Goal: Book appointment/travel/reservation

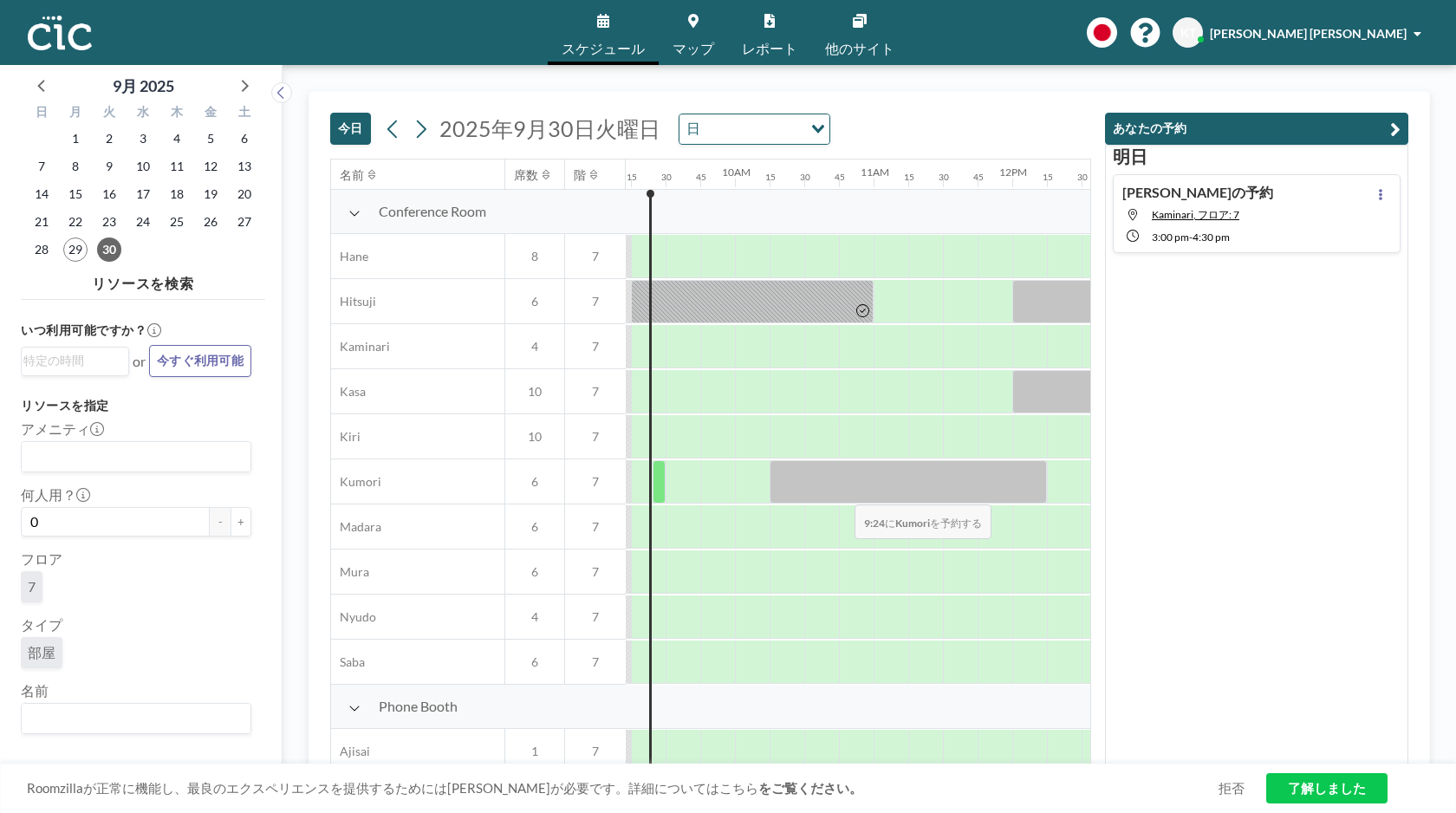
scroll to position [0, 1386]
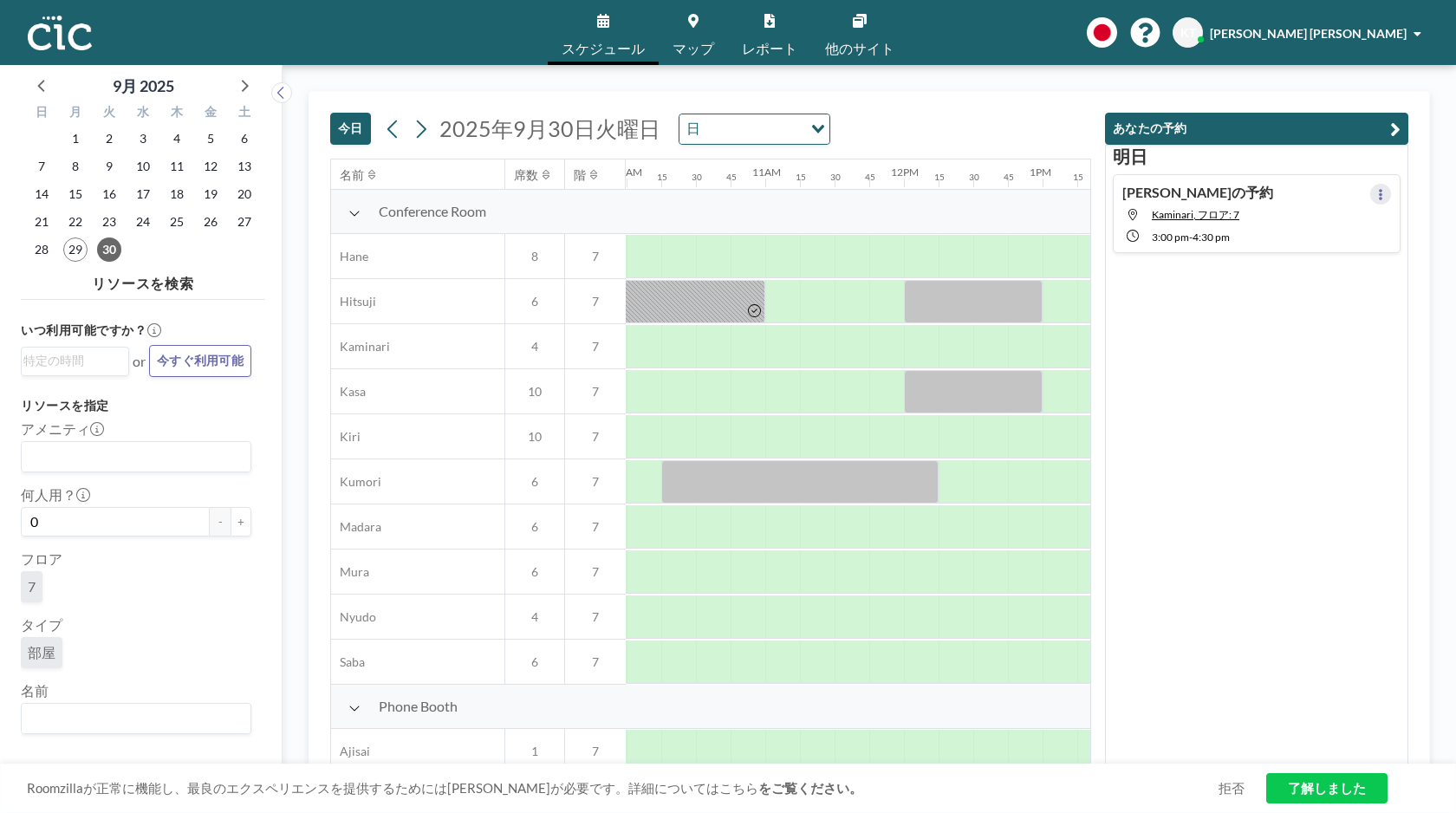
click at [1382, 193] on icon at bounding box center [1381, 195] width 7 height 12
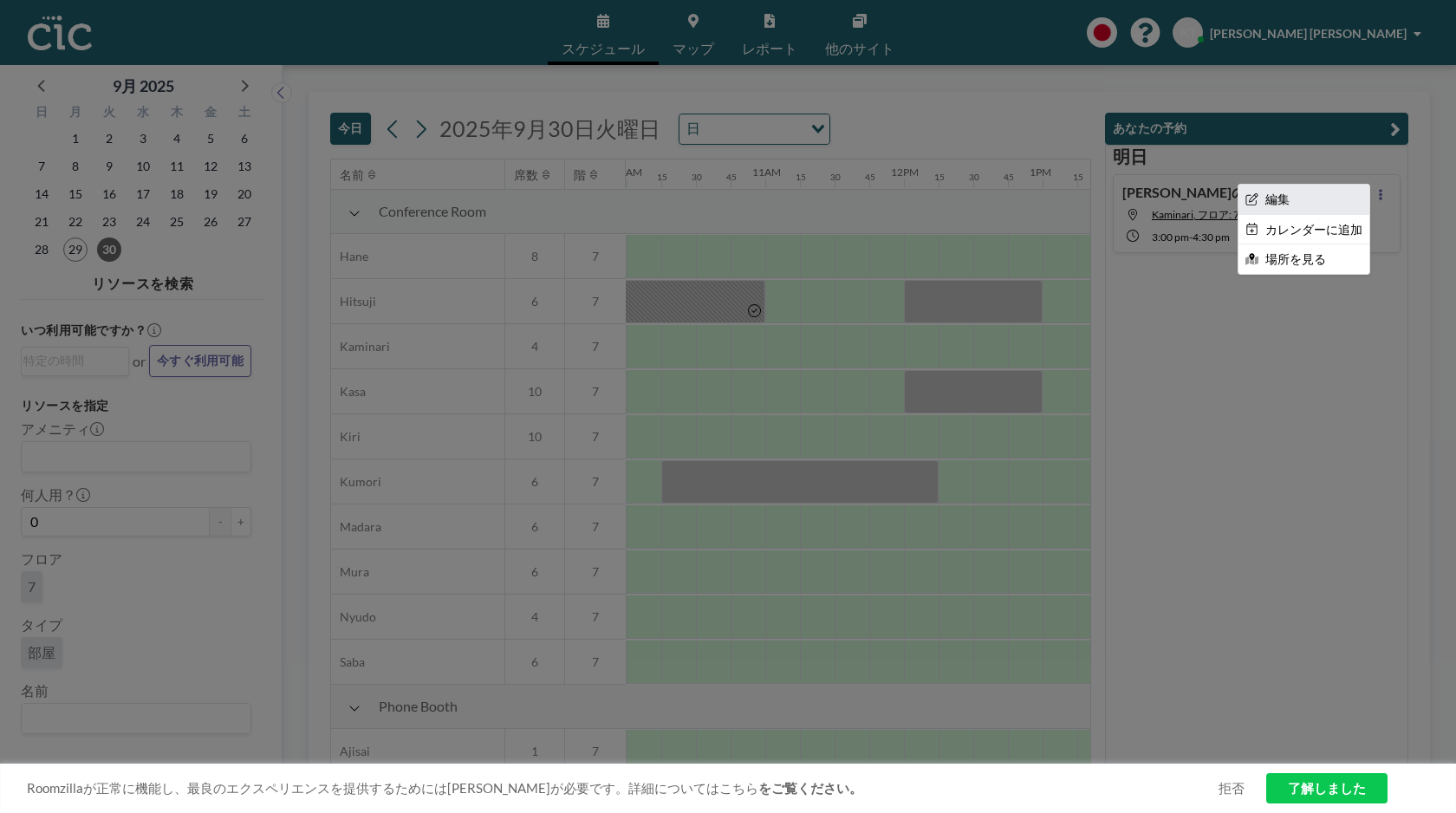
click at [1301, 204] on li "編集" at bounding box center [1304, 199] width 131 height 29
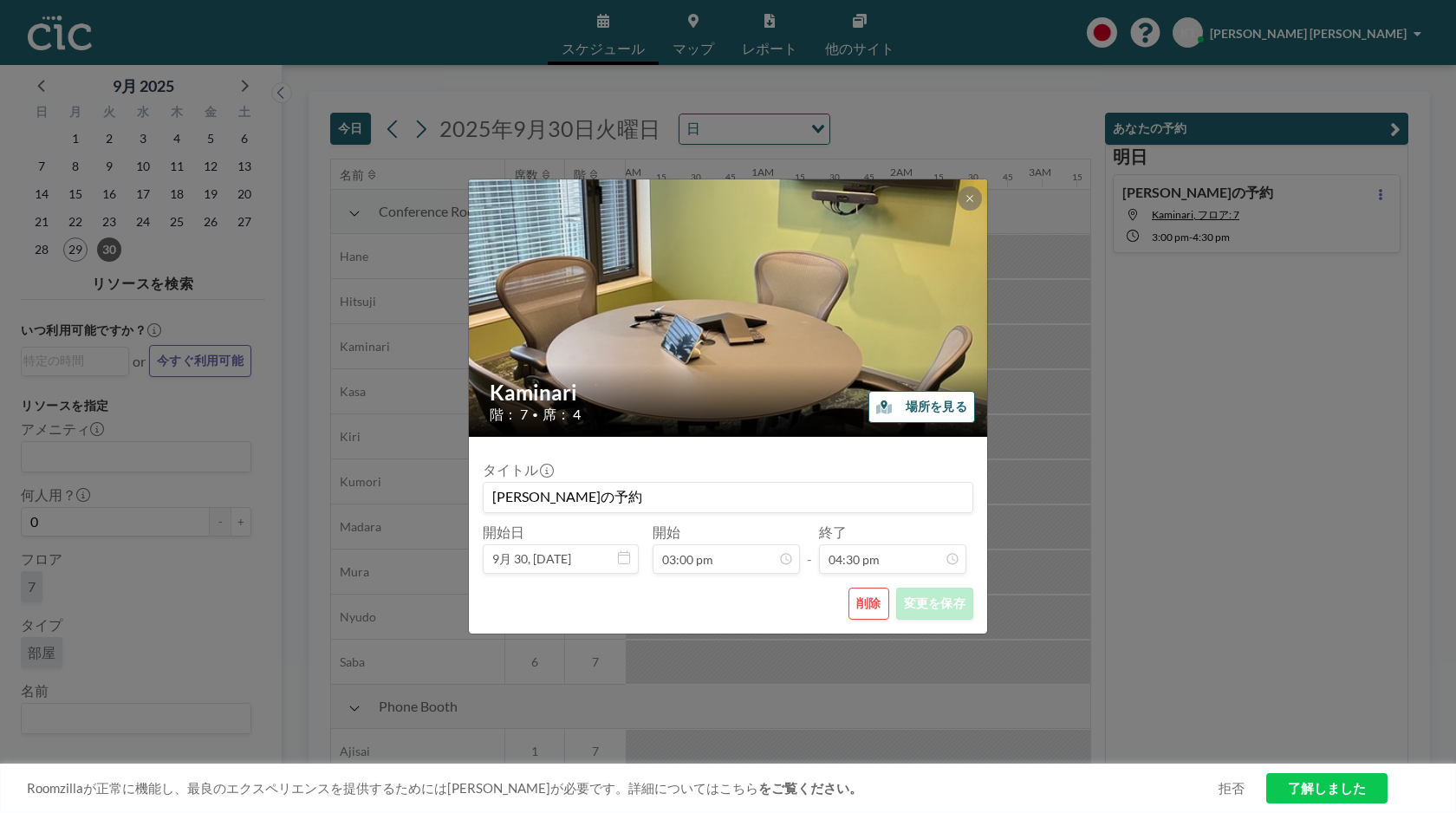
click at [870, 617] on button "削除" at bounding box center [869, 603] width 41 height 32
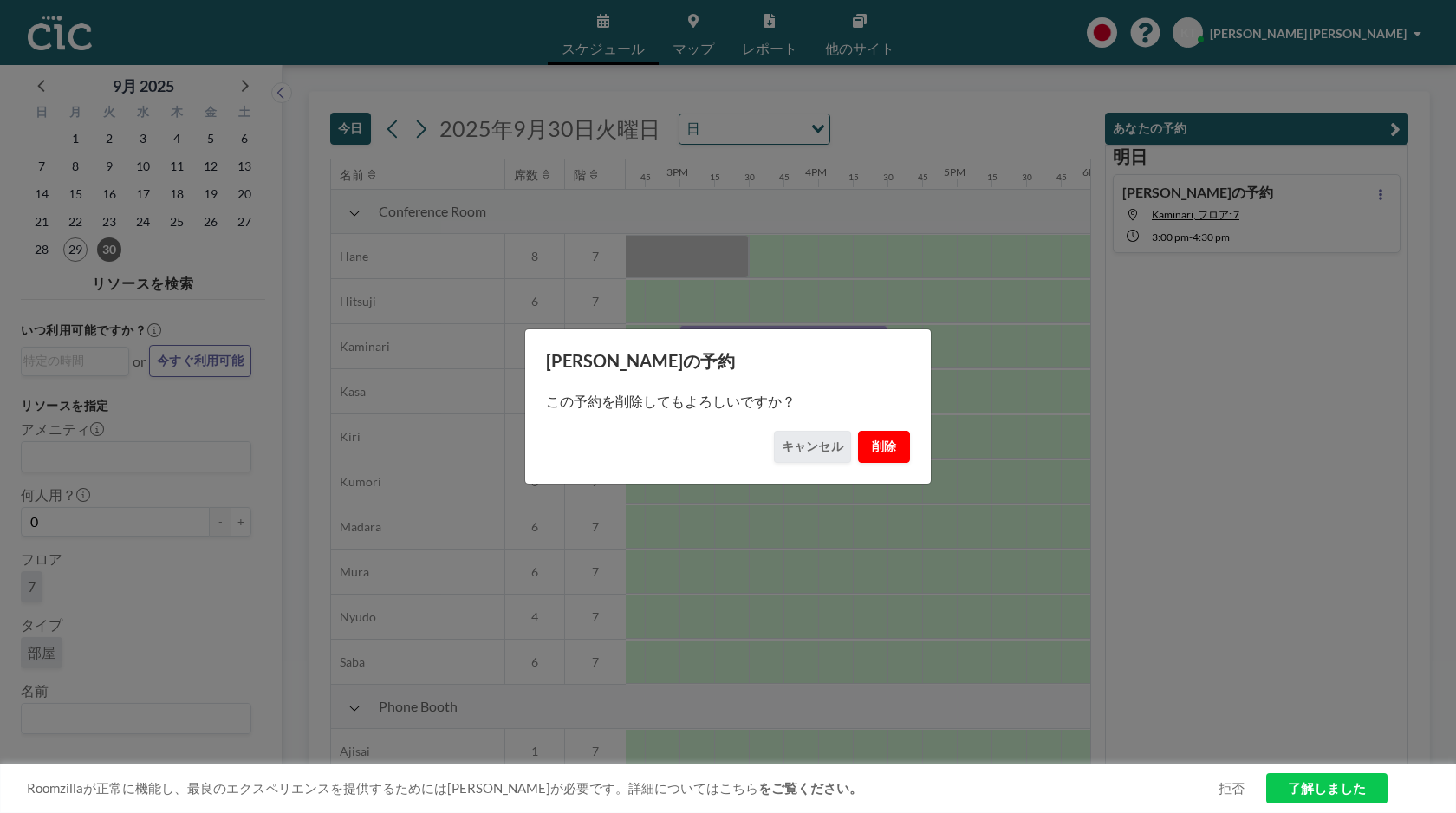
click at [873, 443] on button "削除" at bounding box center [884, 447] width 52 height 32
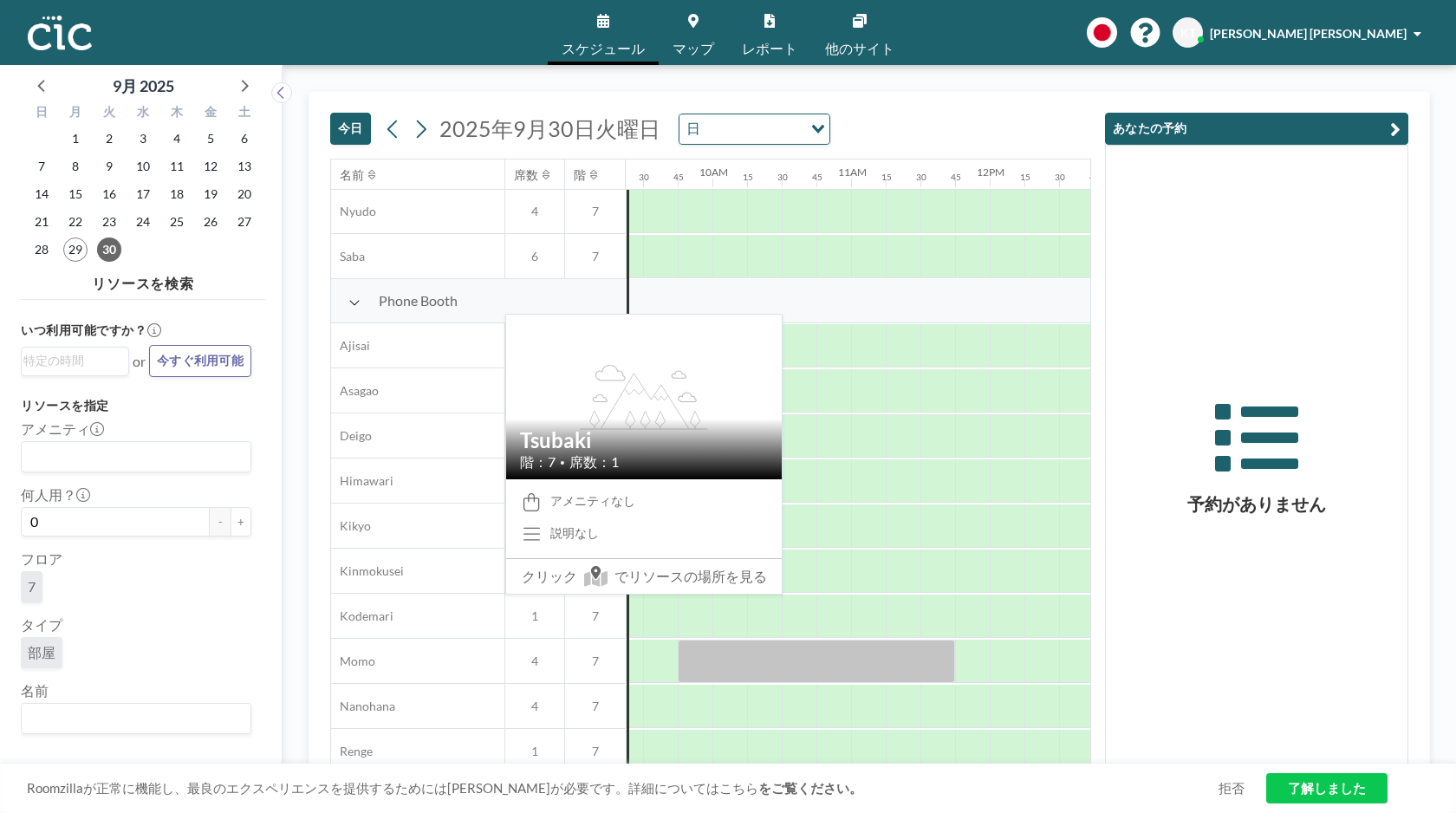
scroll to position [362, 1300]
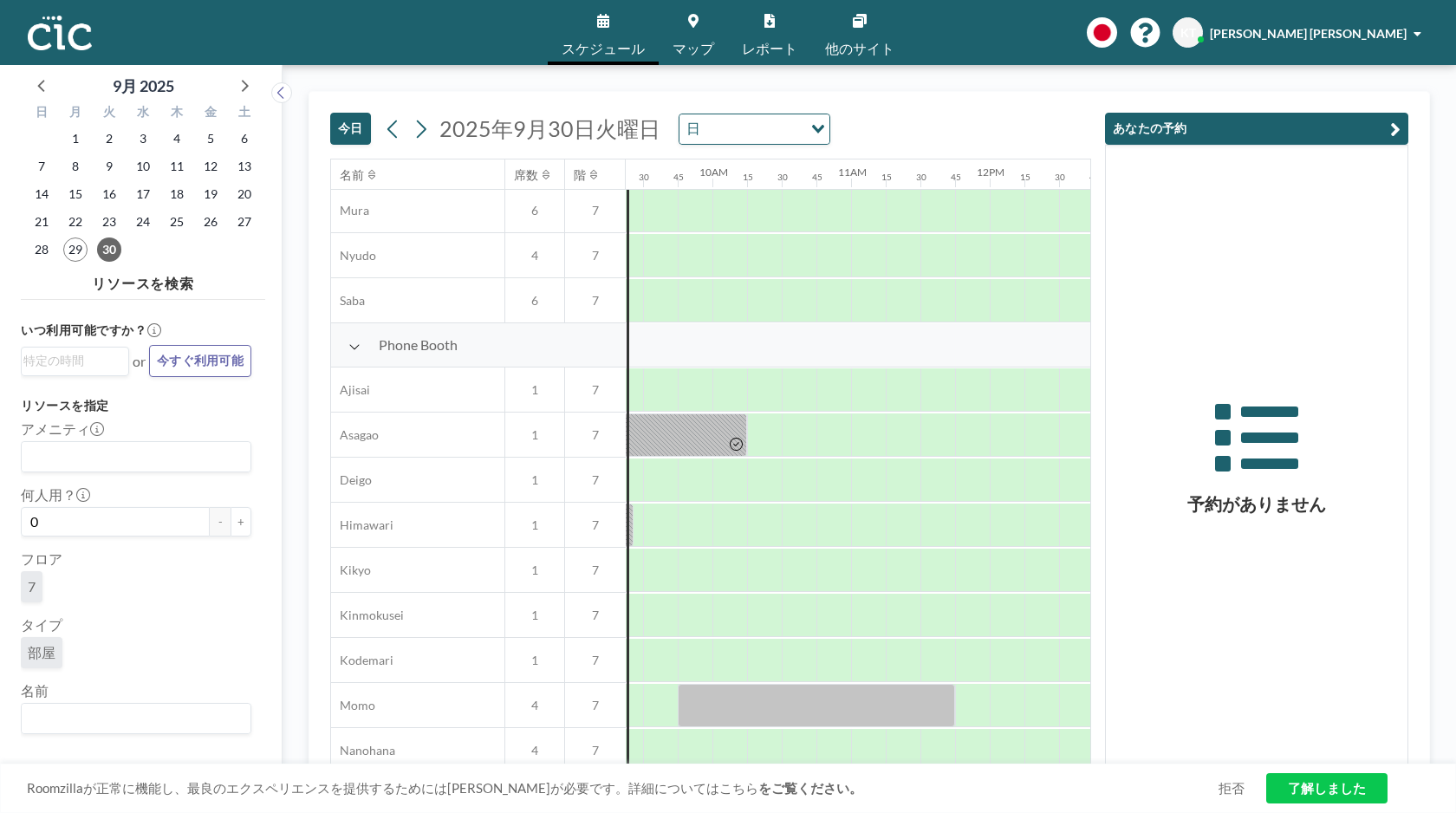
click at [696, 27] on icon at bounding box center [694, 21] width 11 height 14
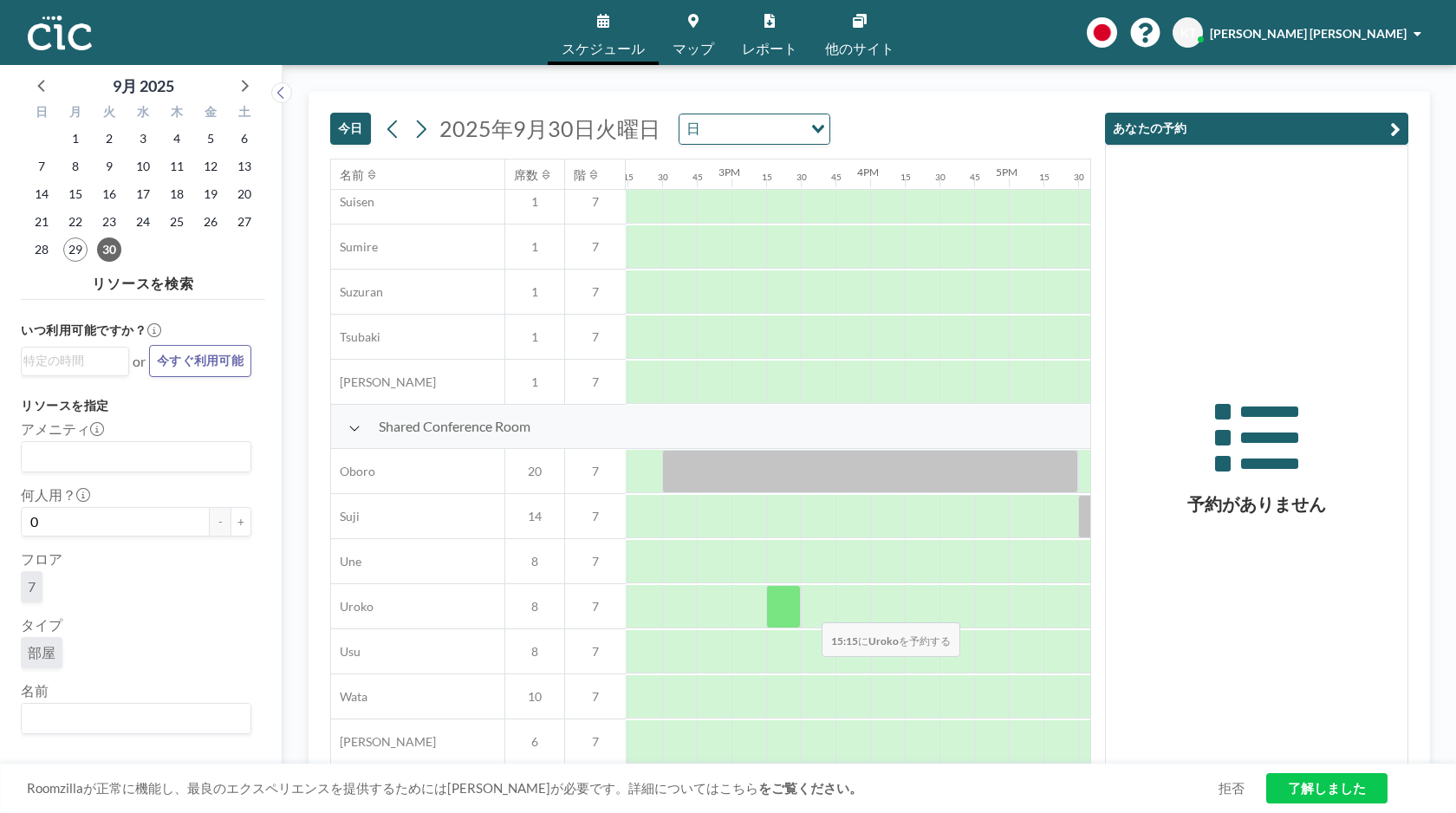
scroll to position [1047, 1973]
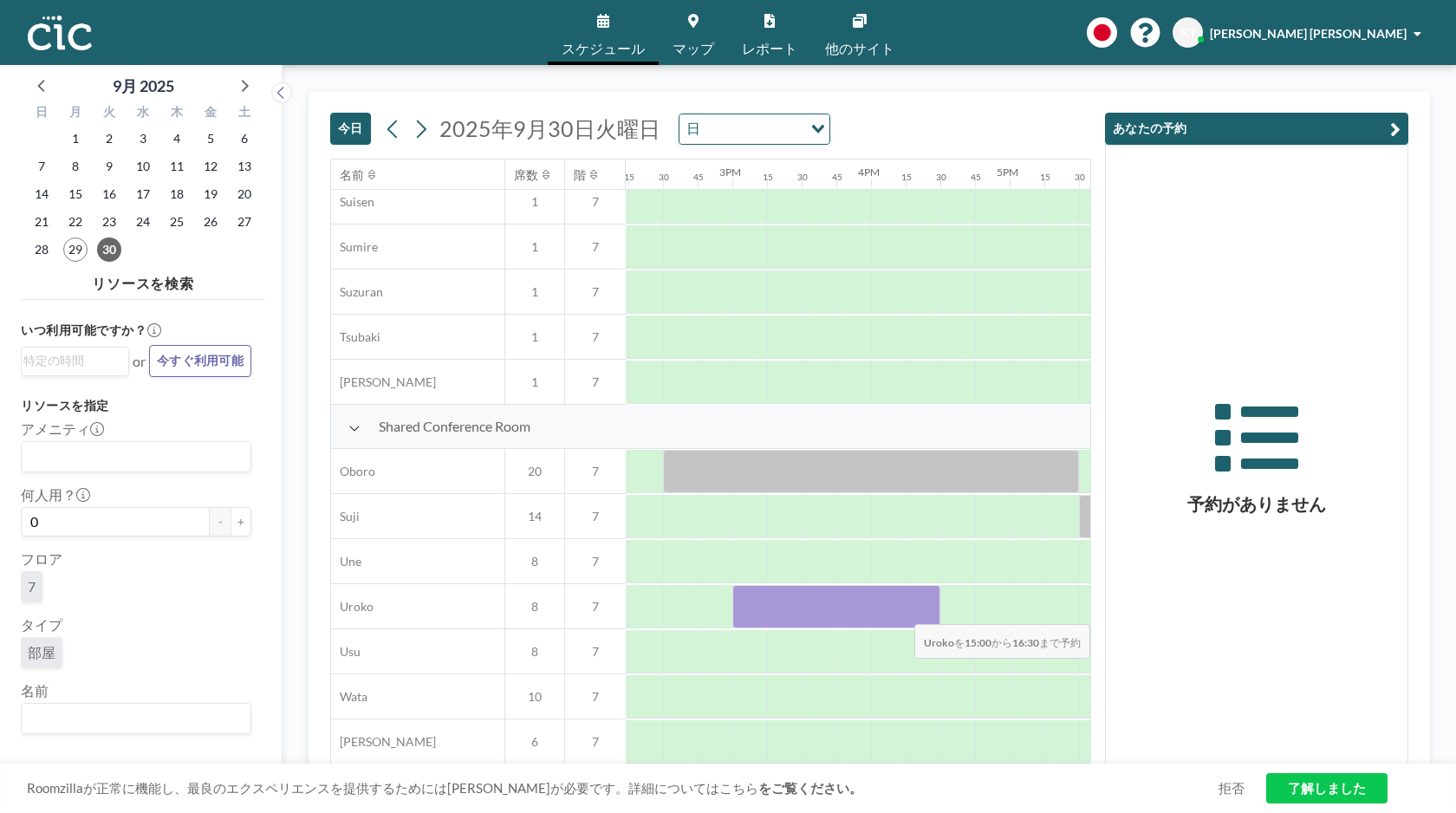
drag, startPoint x: 748, startPoint y: 607, endPoint x: 918, endPoint y: 613, distance: 170.1
click at [918, 613] on div at bounding box center [836, 606] width 208 height 43
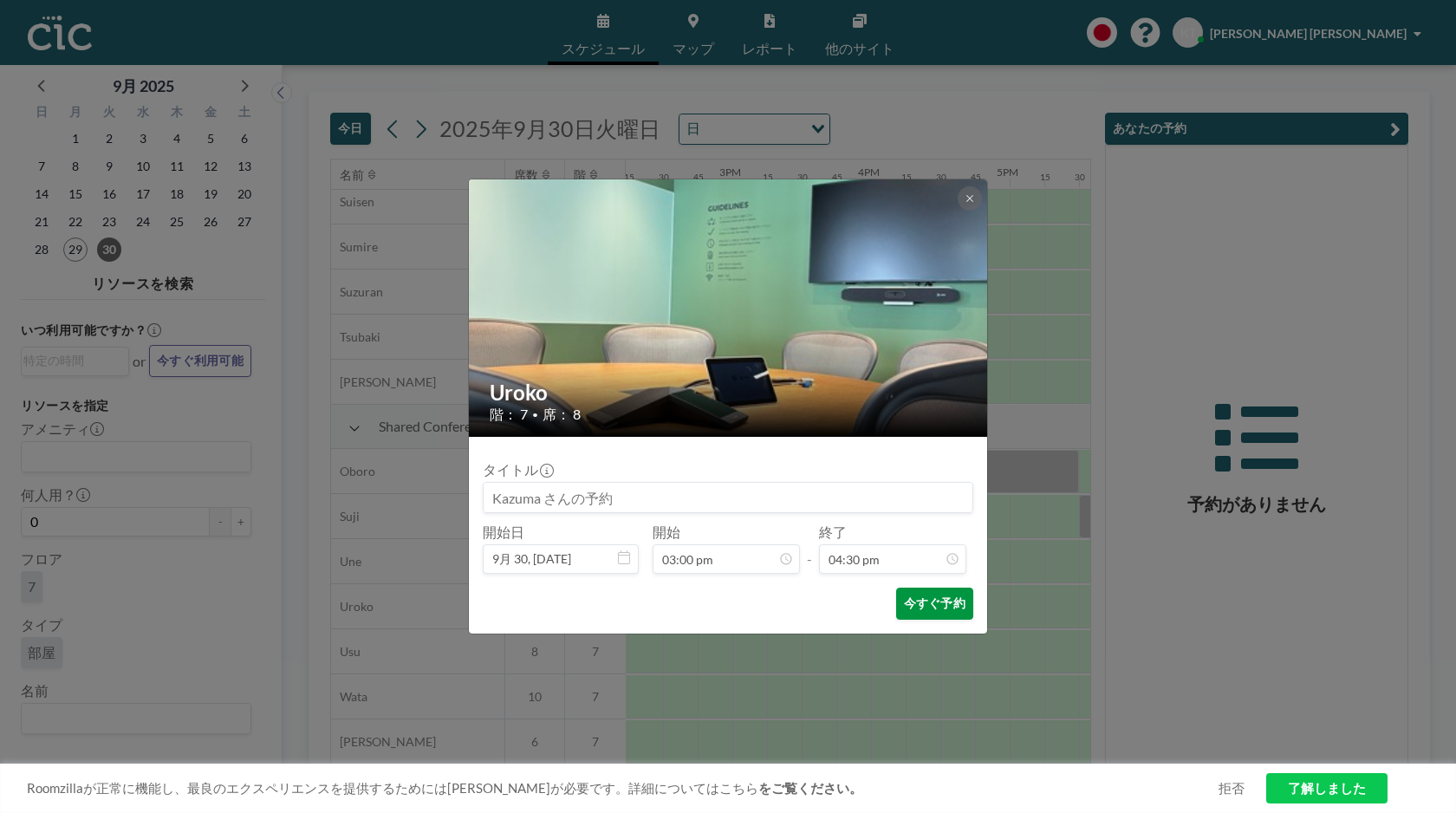
scroll to position [0, 0]
click at [946, 602] on button "今すぐ予約" at bounding box center [934, 603] width 77 height 32
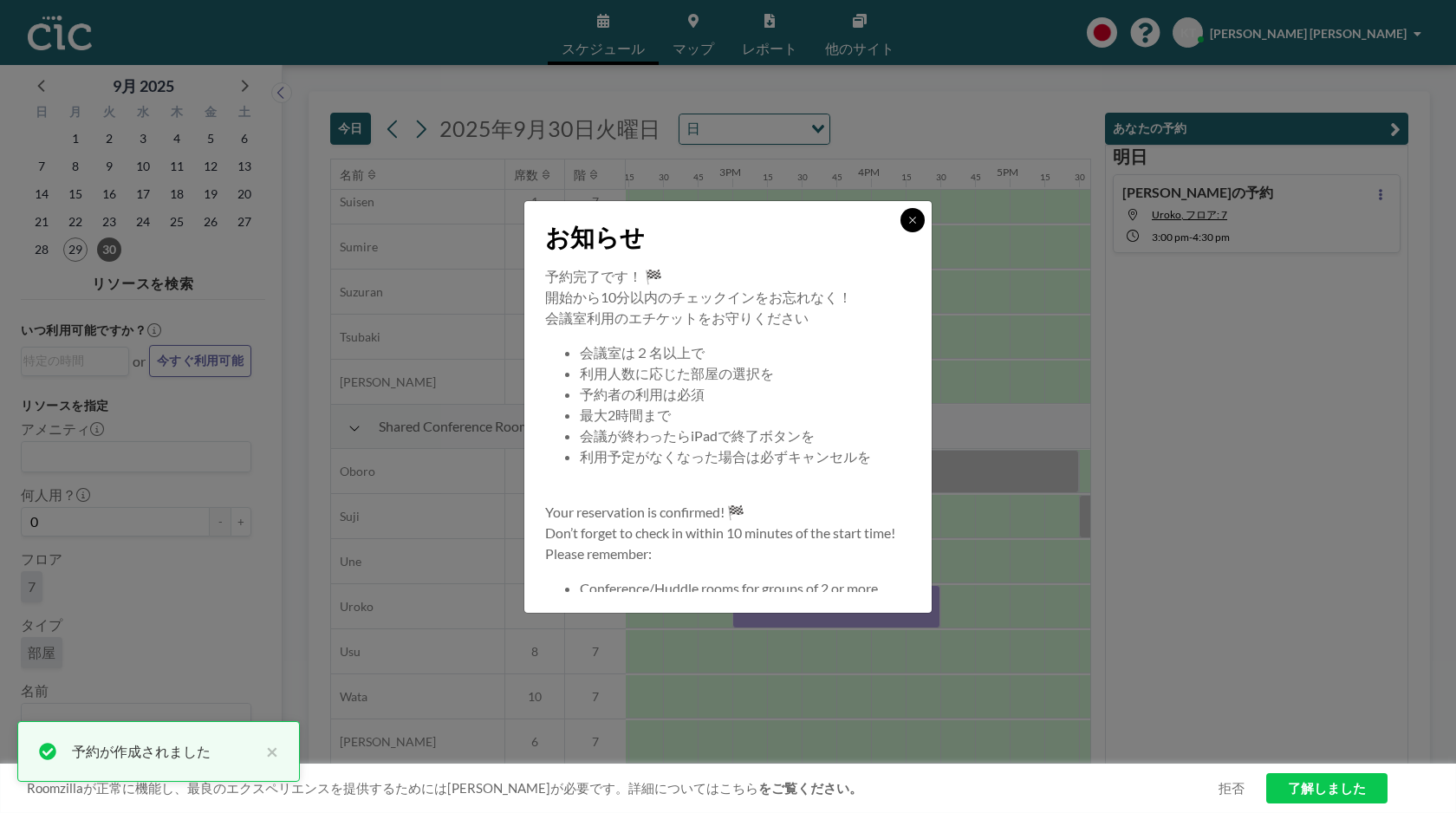
click at [917, 219] on icon at bounding box center [913, 220] width 11 height 11
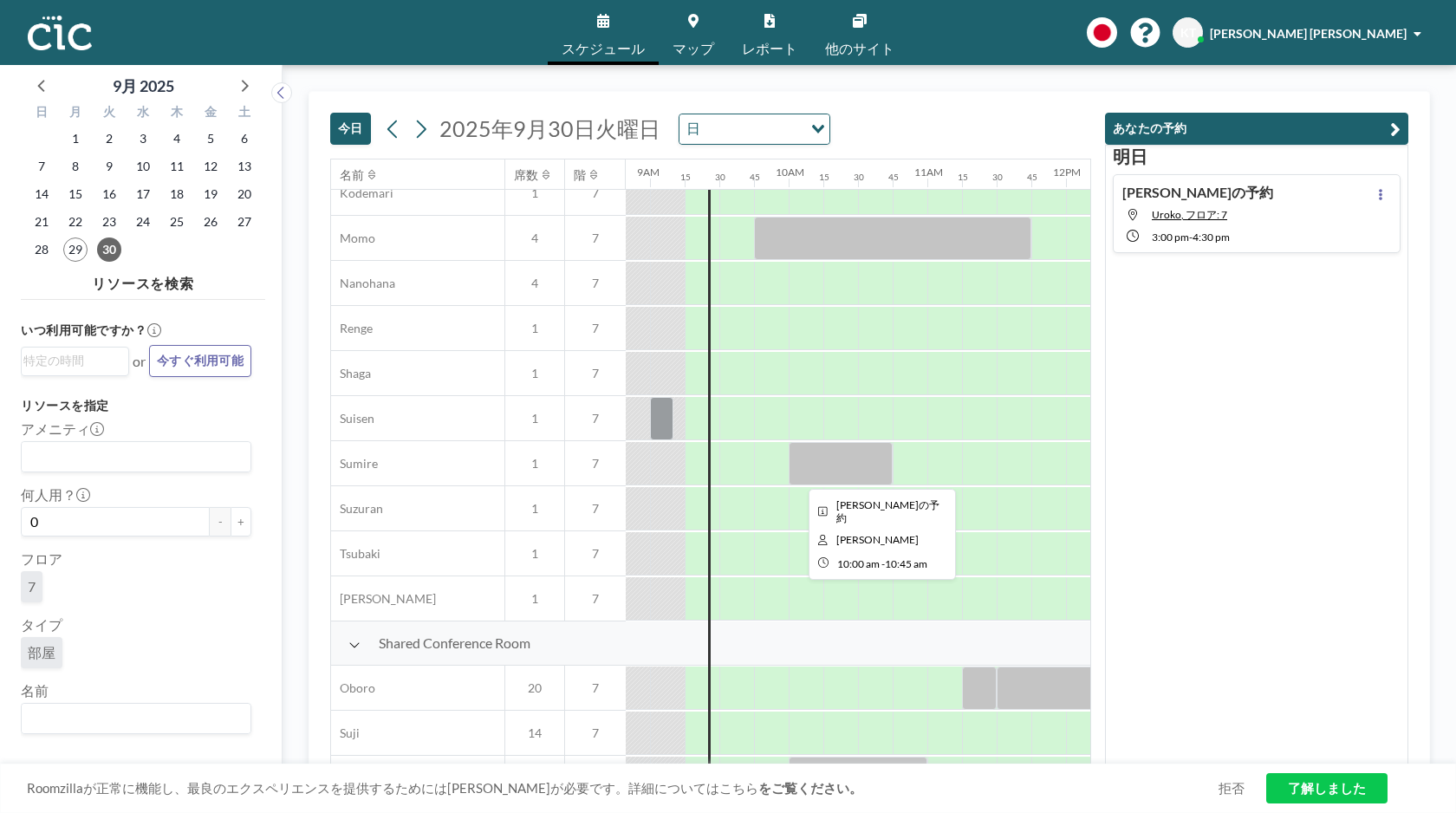
scroll to position [829, 1267]
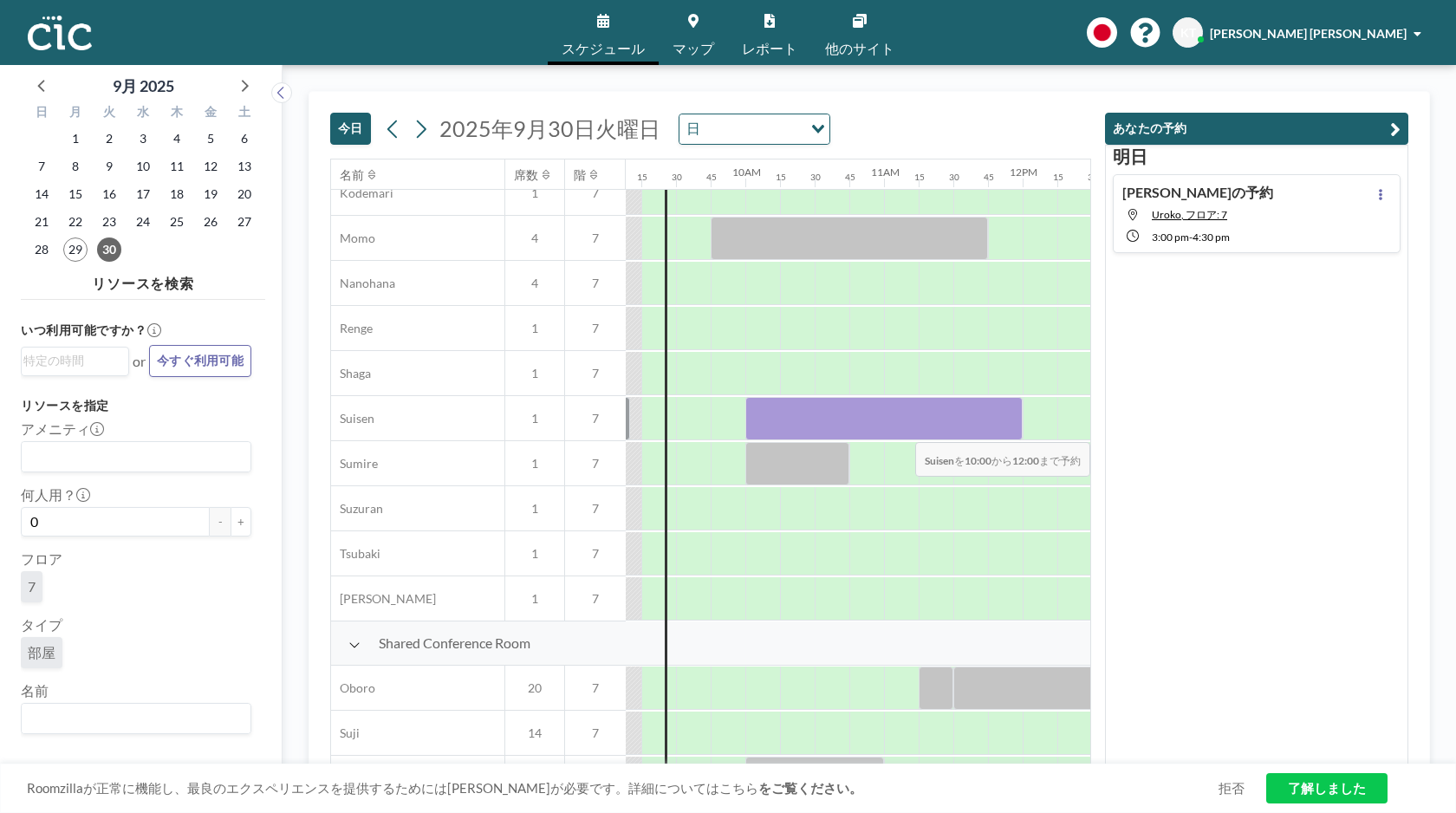
drag, startPoint x: 747, startPoint y: 419, endPoint x: 995, endPoint y: 431, distance: 248.3
click at [995, 431] on div at bounding box center [885, 418] width 278 height 43
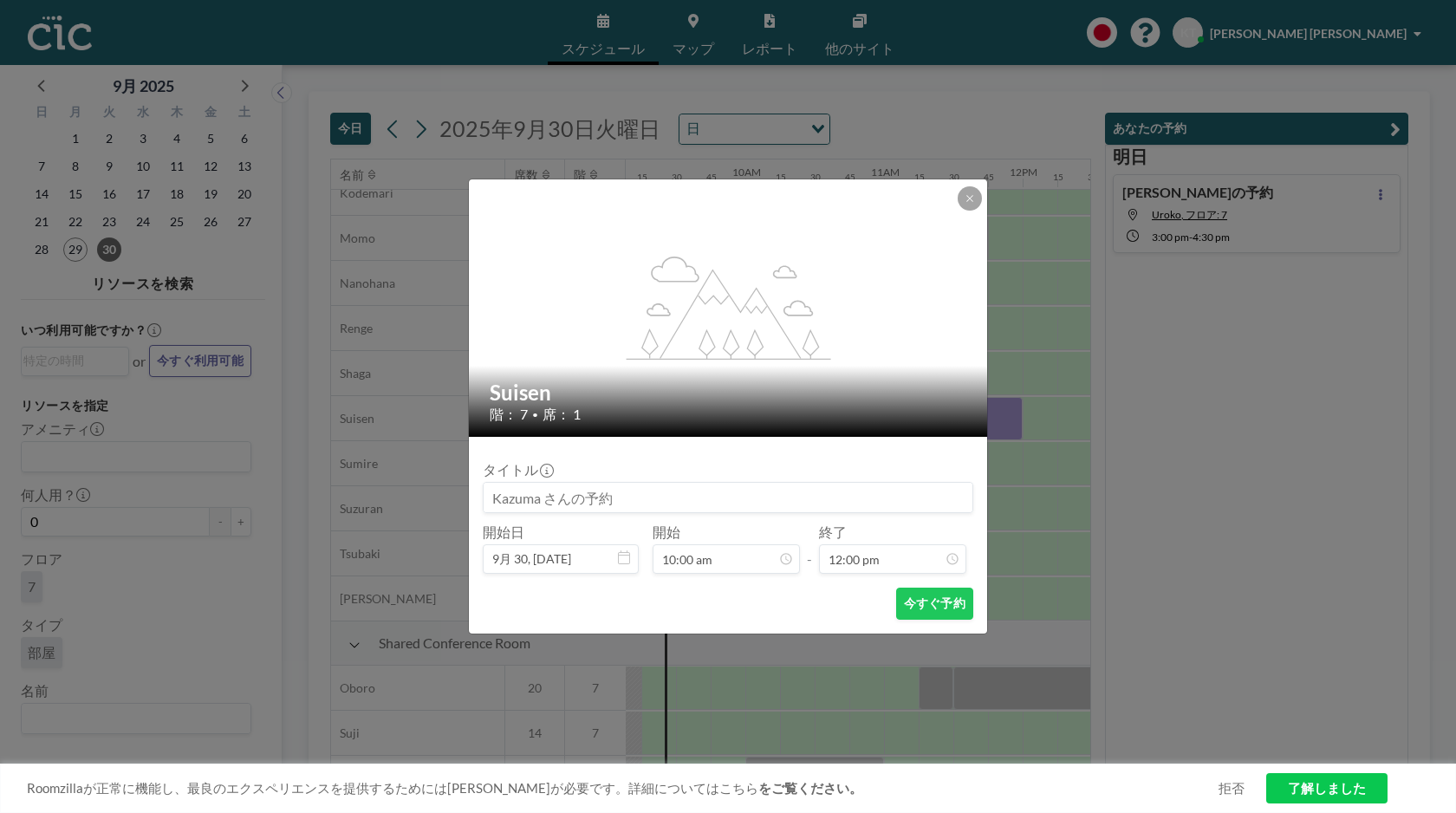
scroll to position [1481, 0]
click at [924, 605] on button "今すぐ予約" at bounding box center [934, 603] width 77 height 32
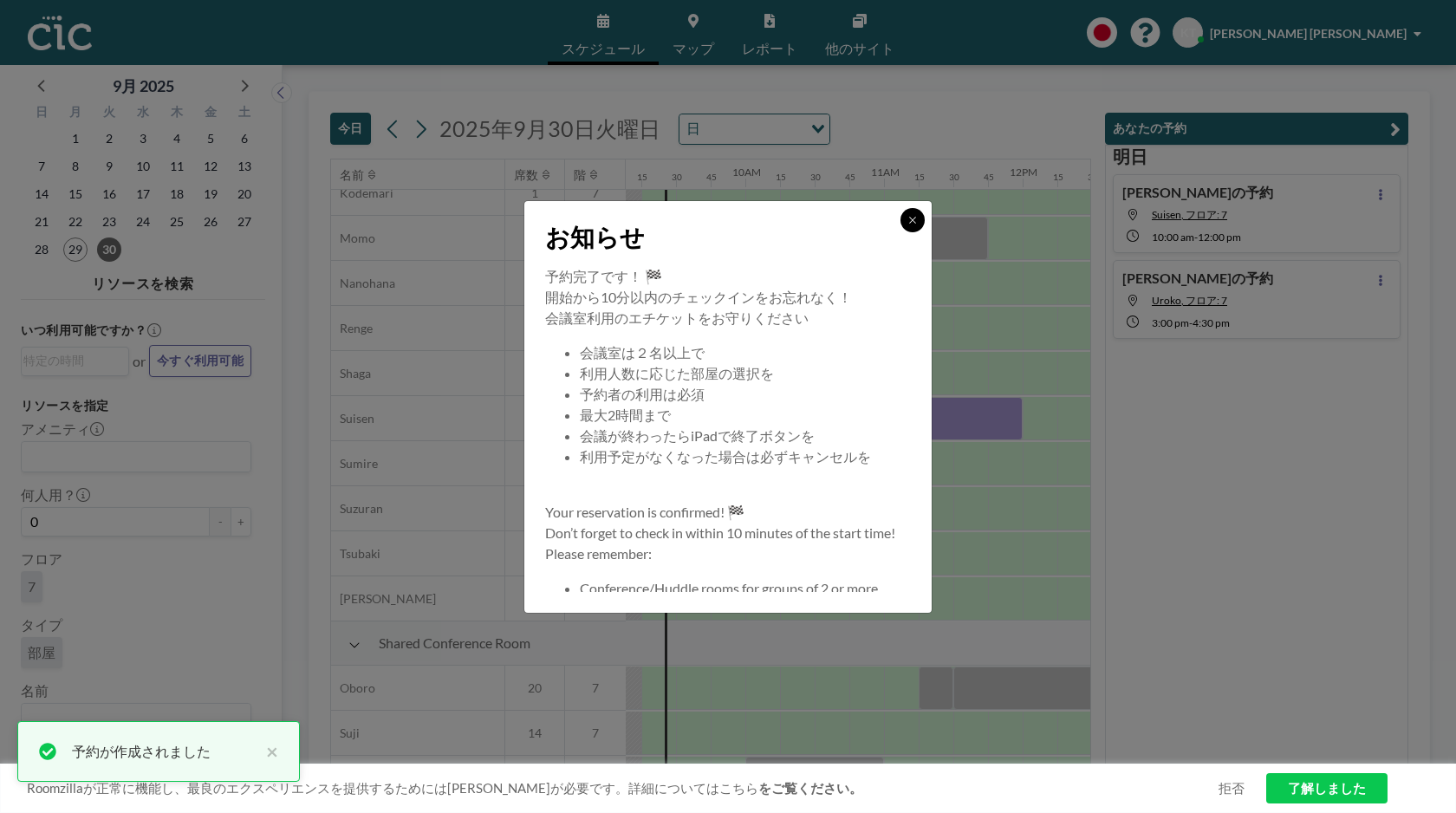
click at [916, 220] on icon at bounding box center [913, 220] width 11 height 11
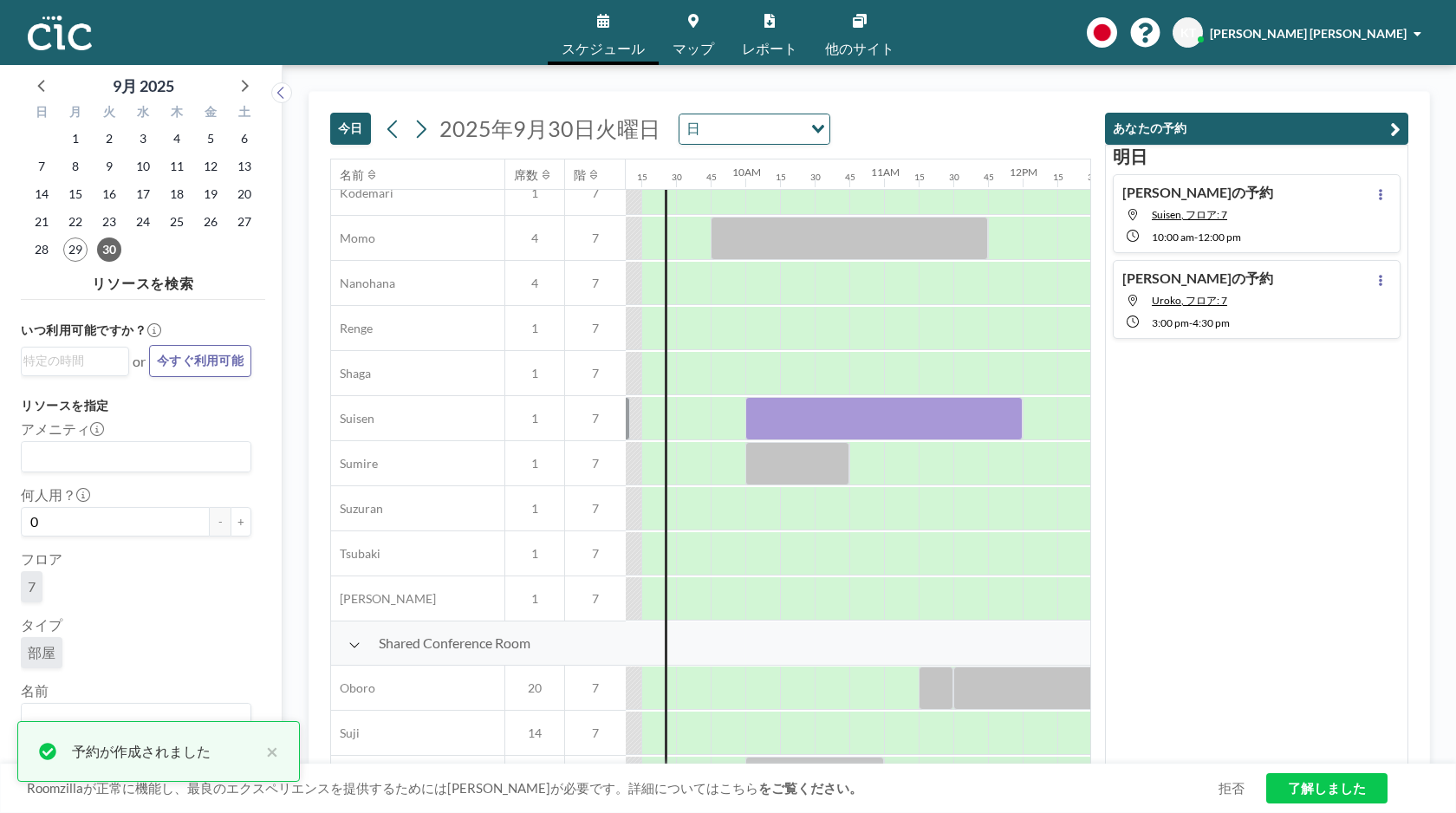
click at [923, 75] on div "[DATE] [DATE] 日 Loading... 名前 席数 階 12AM 15 30 45 1AM 15 30 45 2AM 15 30 45 3AM …" at bounding box center [869, 439] width 1174 height 748
click at [928, 96] on div "[DATE] [DATE] 日 Loading..." at bounding box center [710, 125] width 761 height 66
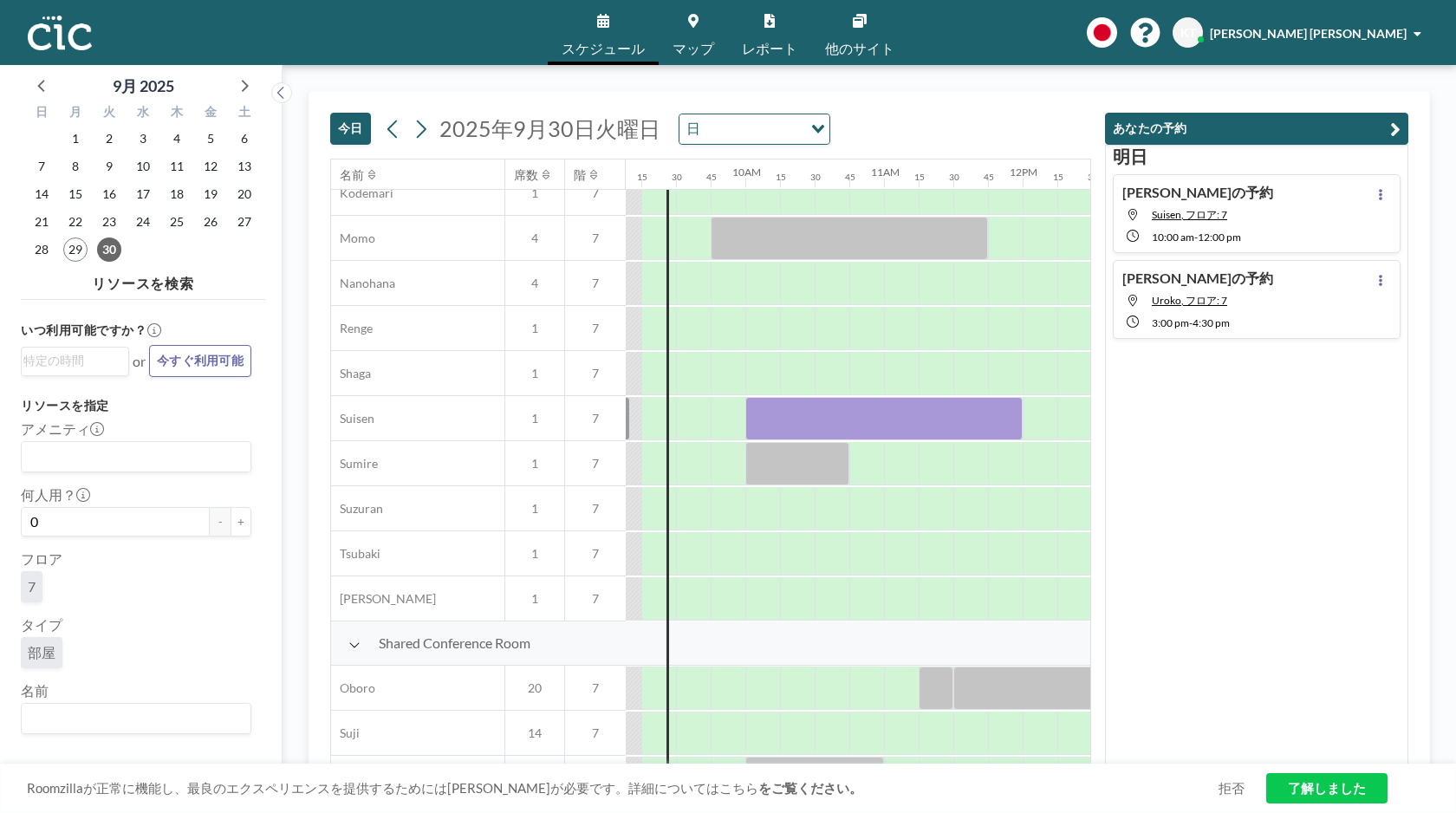
click at [1018, 68] on div "[DATE] [DATE] 日 Loading... 名前 席数 階 12AM 15 30 45 1AM 15 30 45 2AM 15 30 45 3AM …" at bounding box center [869, 439] width 1174 height 748
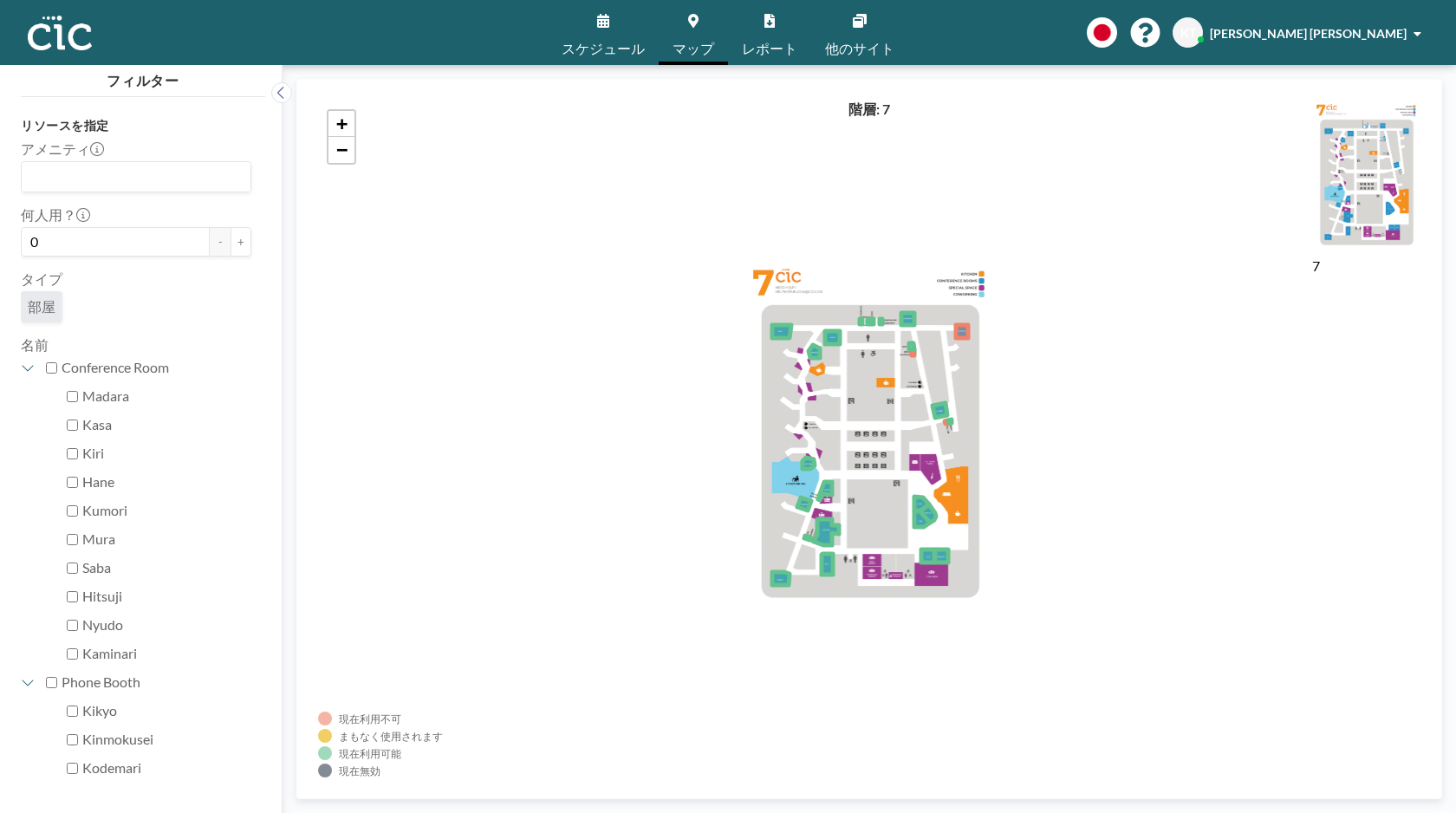
click at [854, 413] on div "+ −" at bounding box center [870, 439] width 1102 height 677
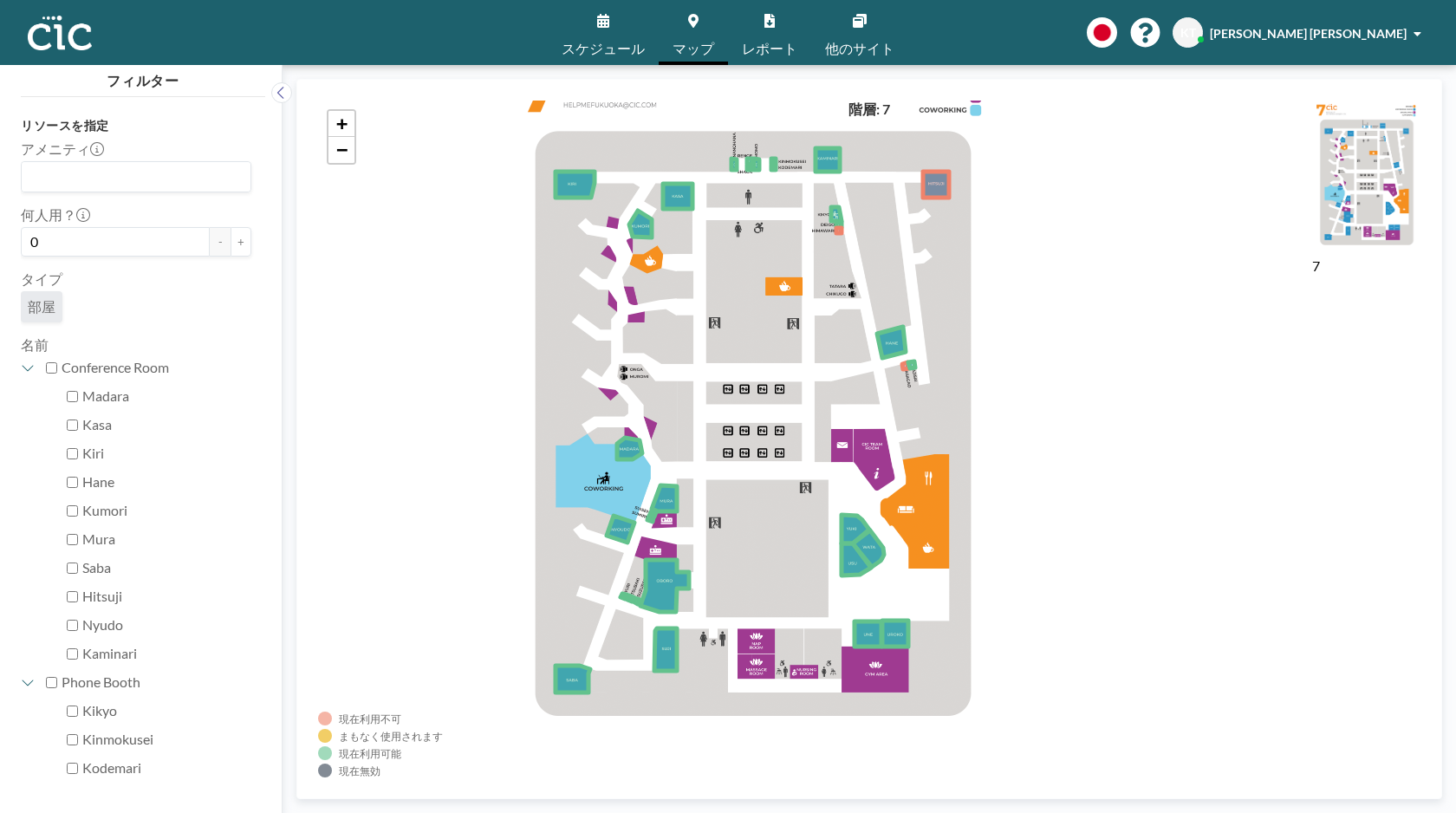
drag, startPoint x: 870, startPoint y: 555, endPoint x: 750, endPoint y: 489, distance: 137.0
click at [750, 489] on div "+ −" at bounding box center [870, 439] width 1102 height 677
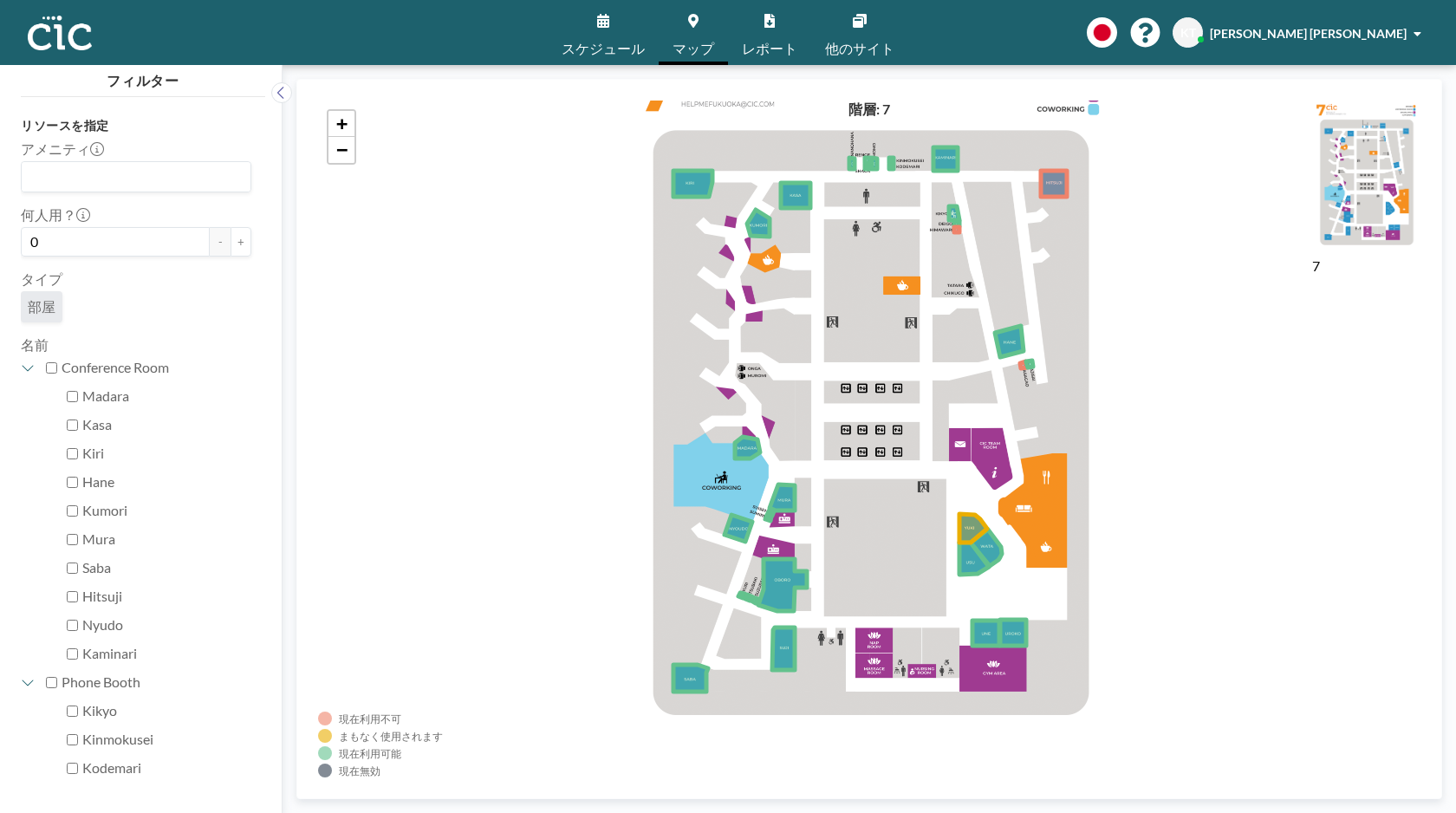
click at [27, 370] on icon at bounding box center [27, 368] width 11 height 6
click at [49, 389] on div "Phone Booth" at bounding box center [146, 396] width 210 height 28
click at [47, 395] on input "Phone Booth" at bounding box center [51, 396] width 11 height 12
checkbox input "true"
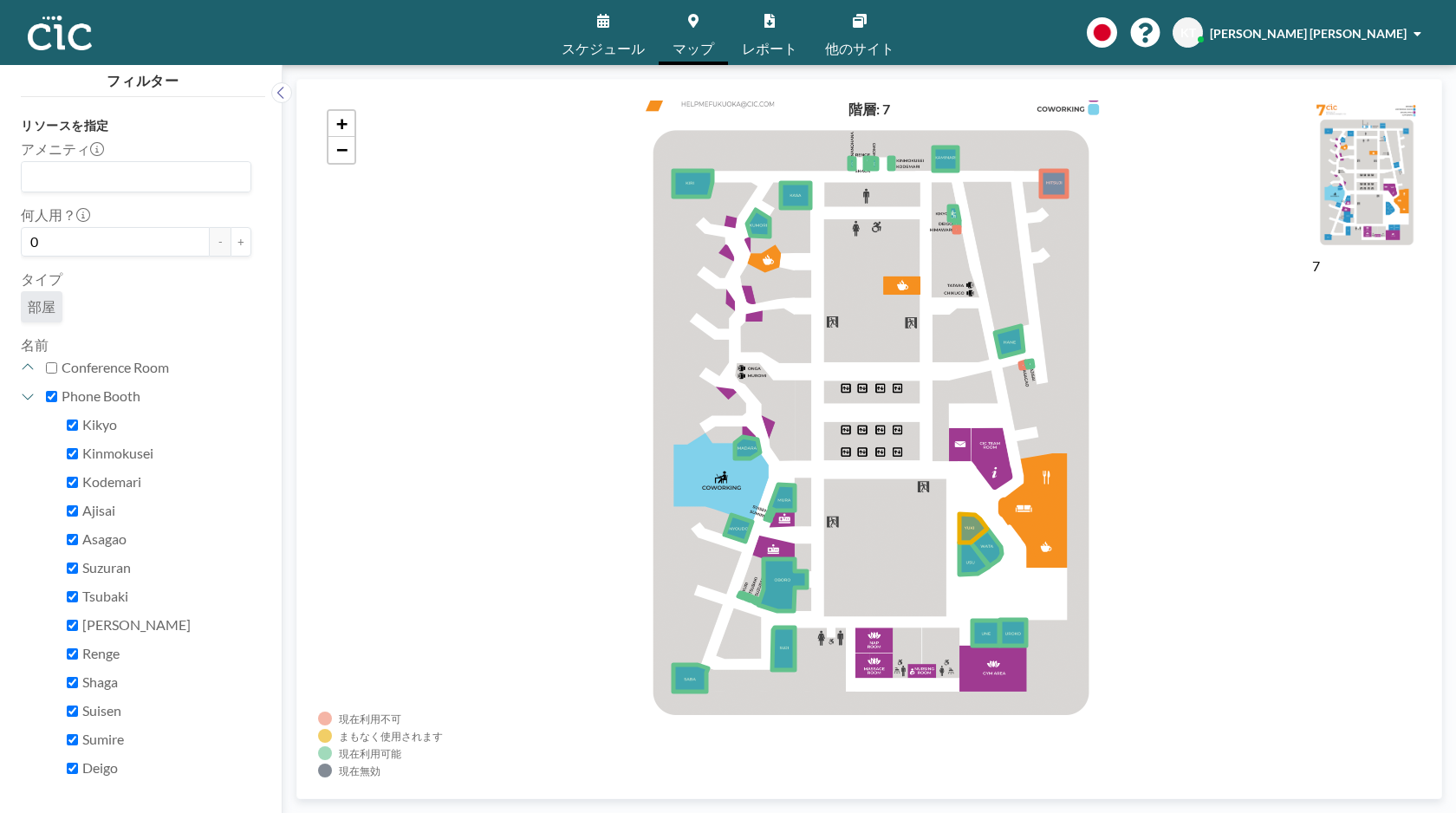
checkbox input "true"
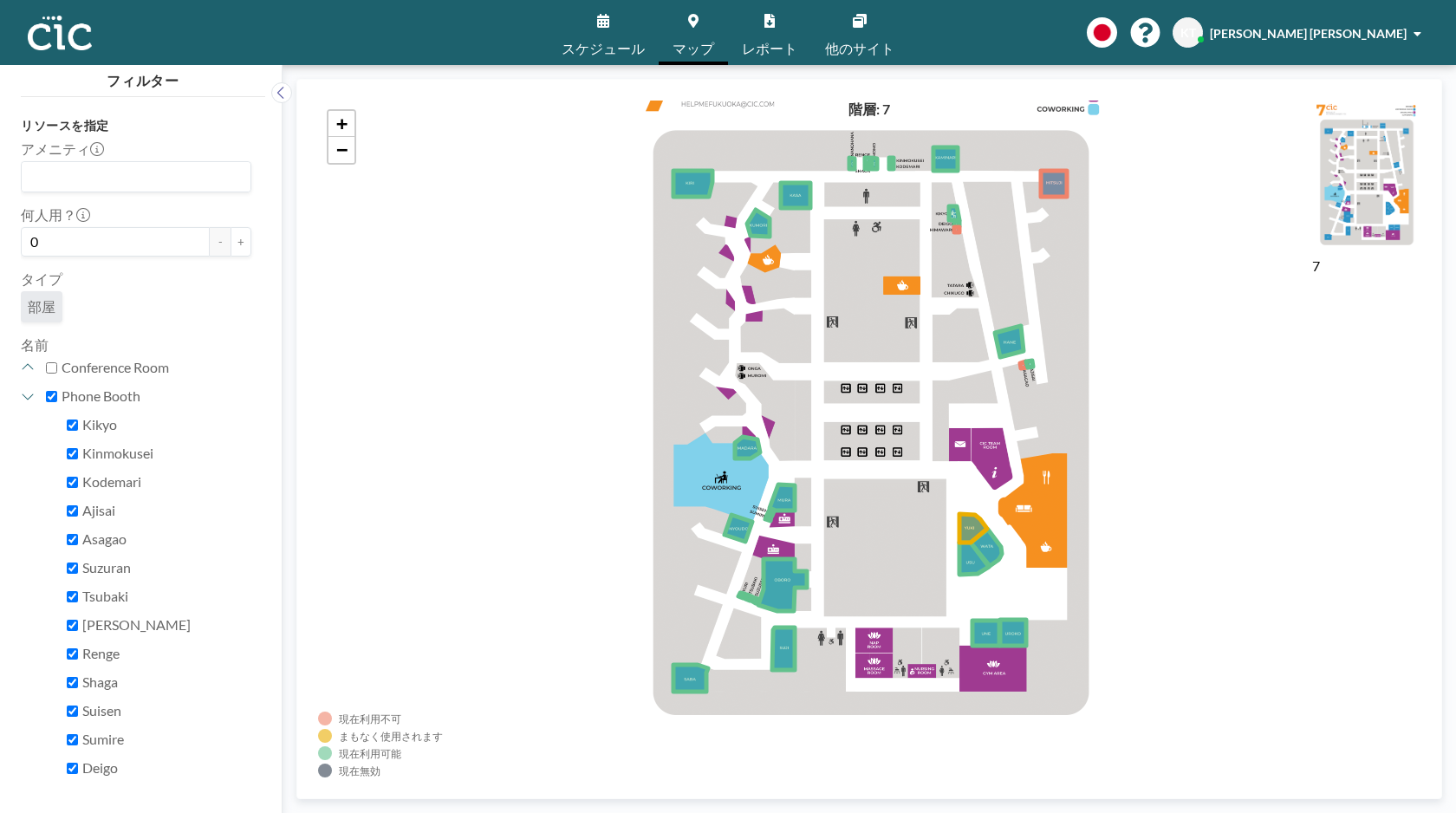
checkbox input "true"
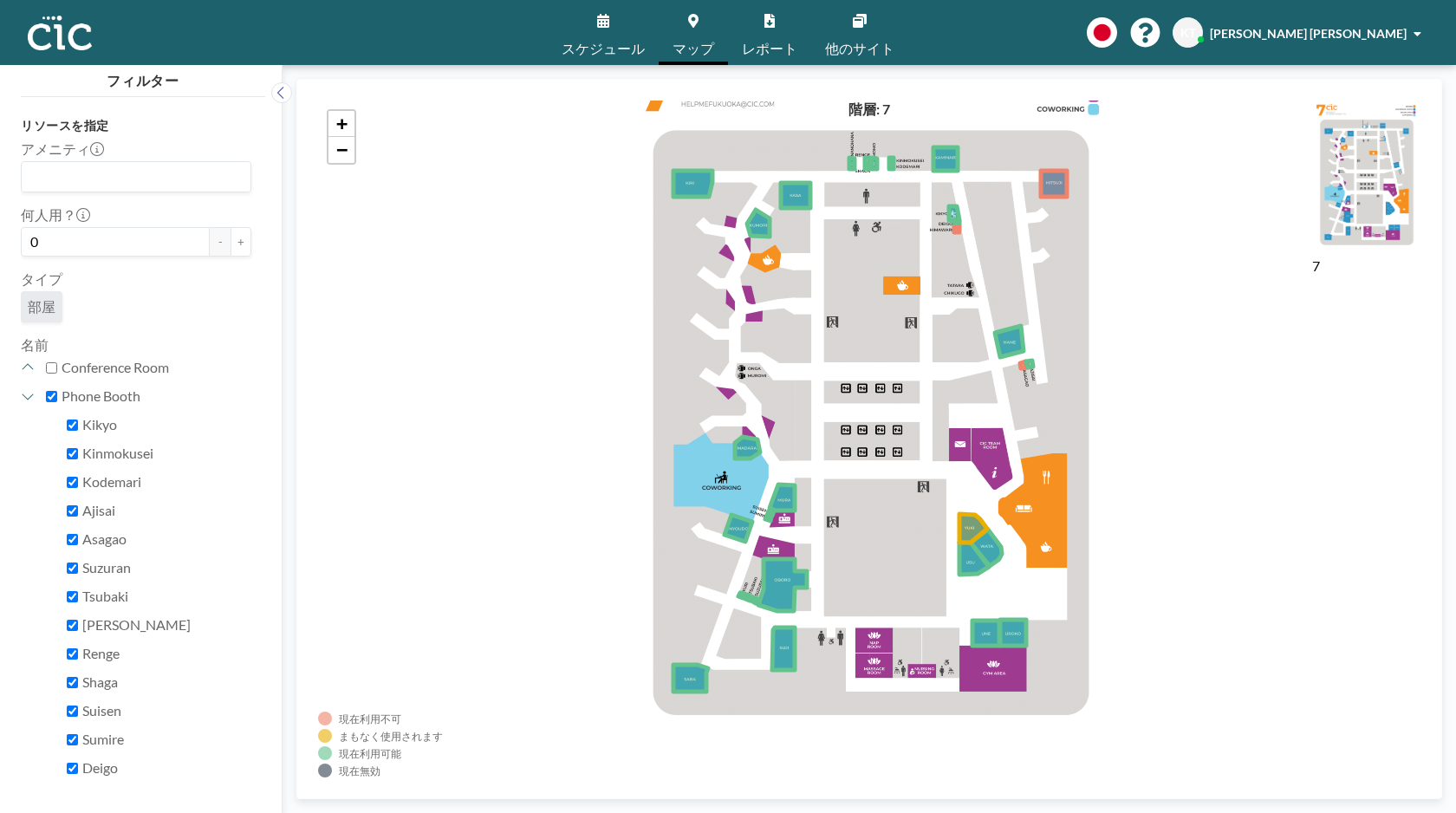
checkbox input "true"
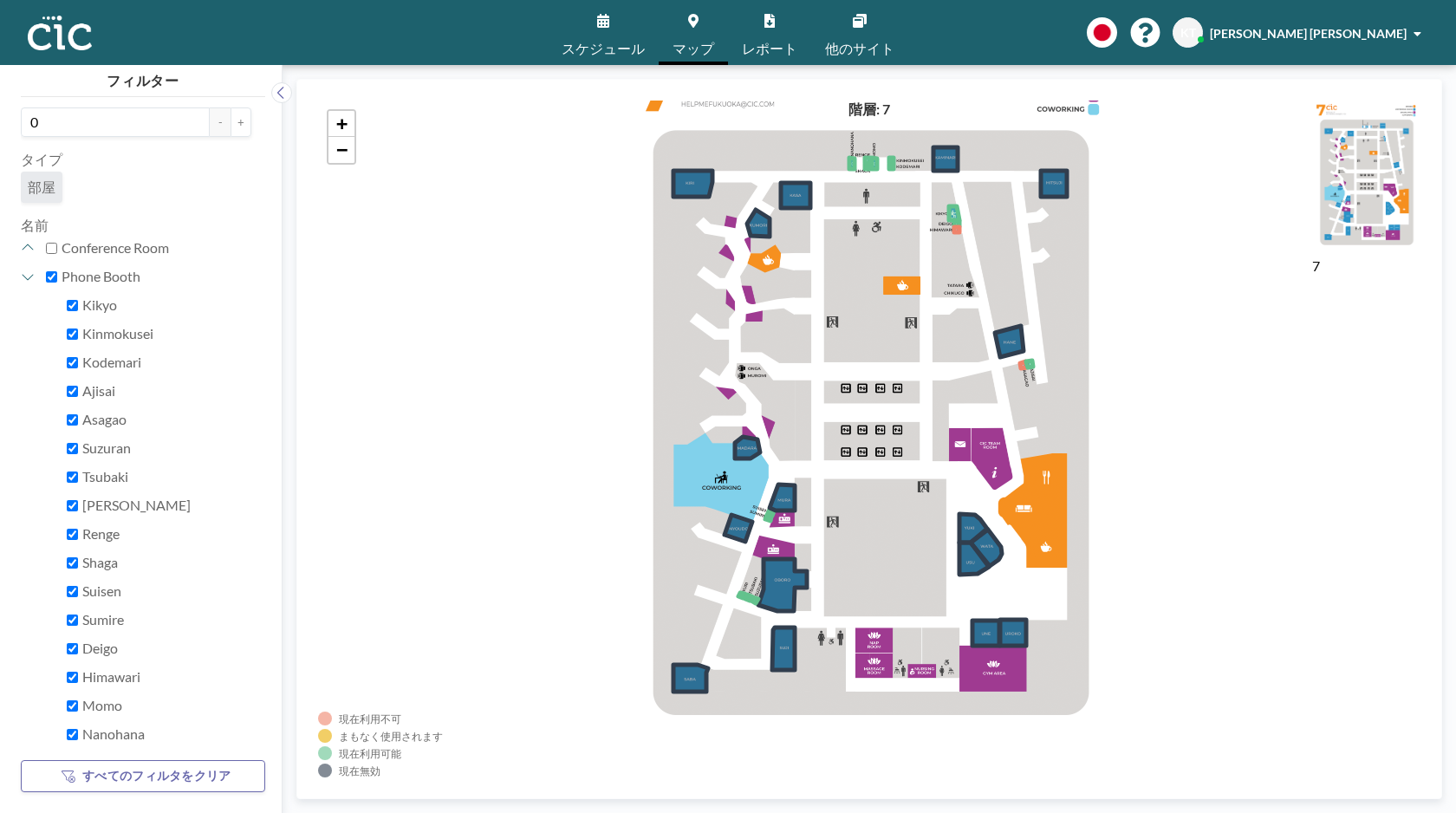
scroll to position [125, 0]
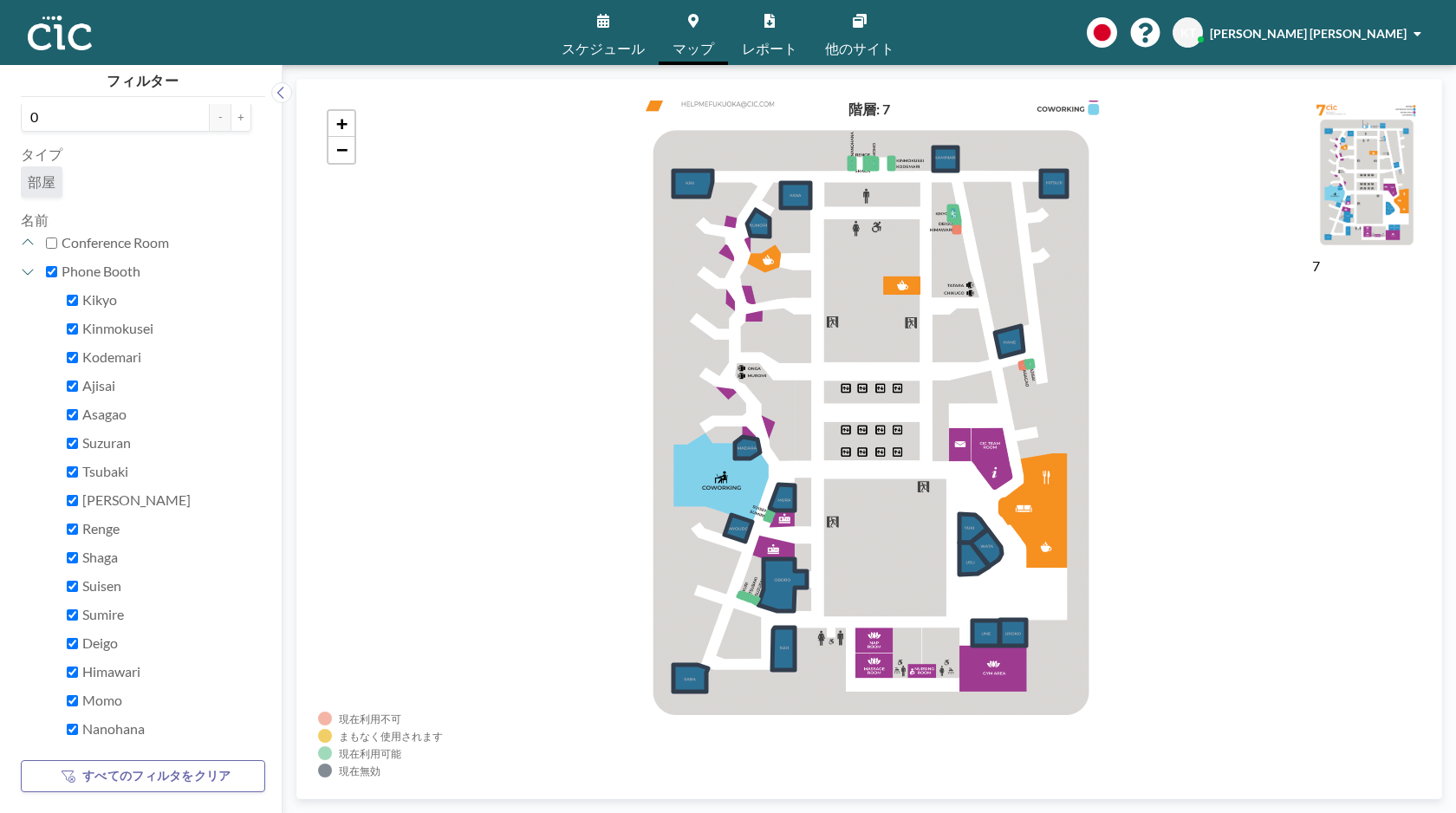
drag, startPoint x: 900, startPoint y: 508, endPoint x: 844, endPoint y: 450, distance: 80.6
click at [844, 450] on div "+ −" at bounding box center [870, 439] width 1102 height 677
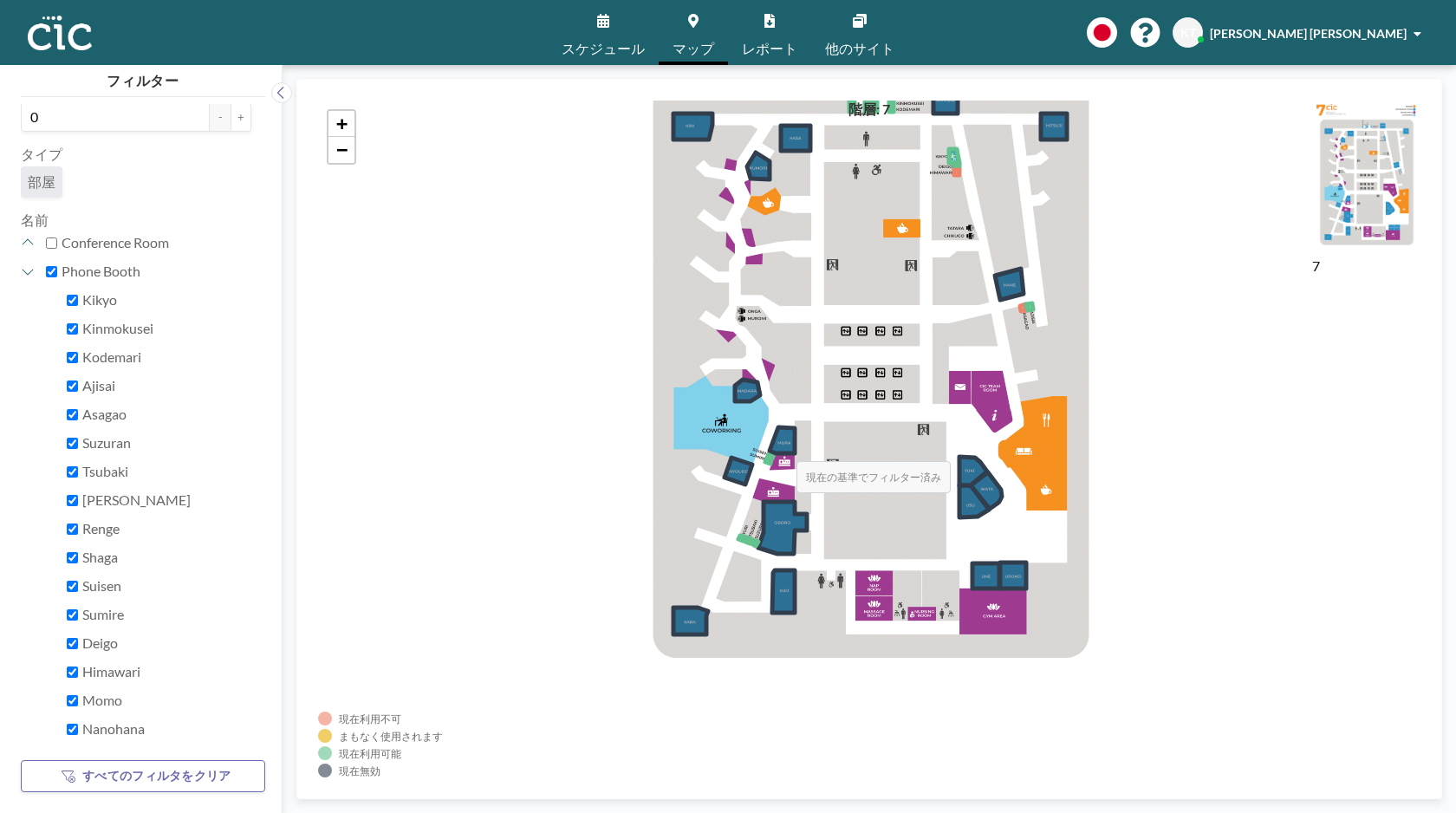
click at [779, 444] on icon at bounding box center [782, 440] width 25 height 26
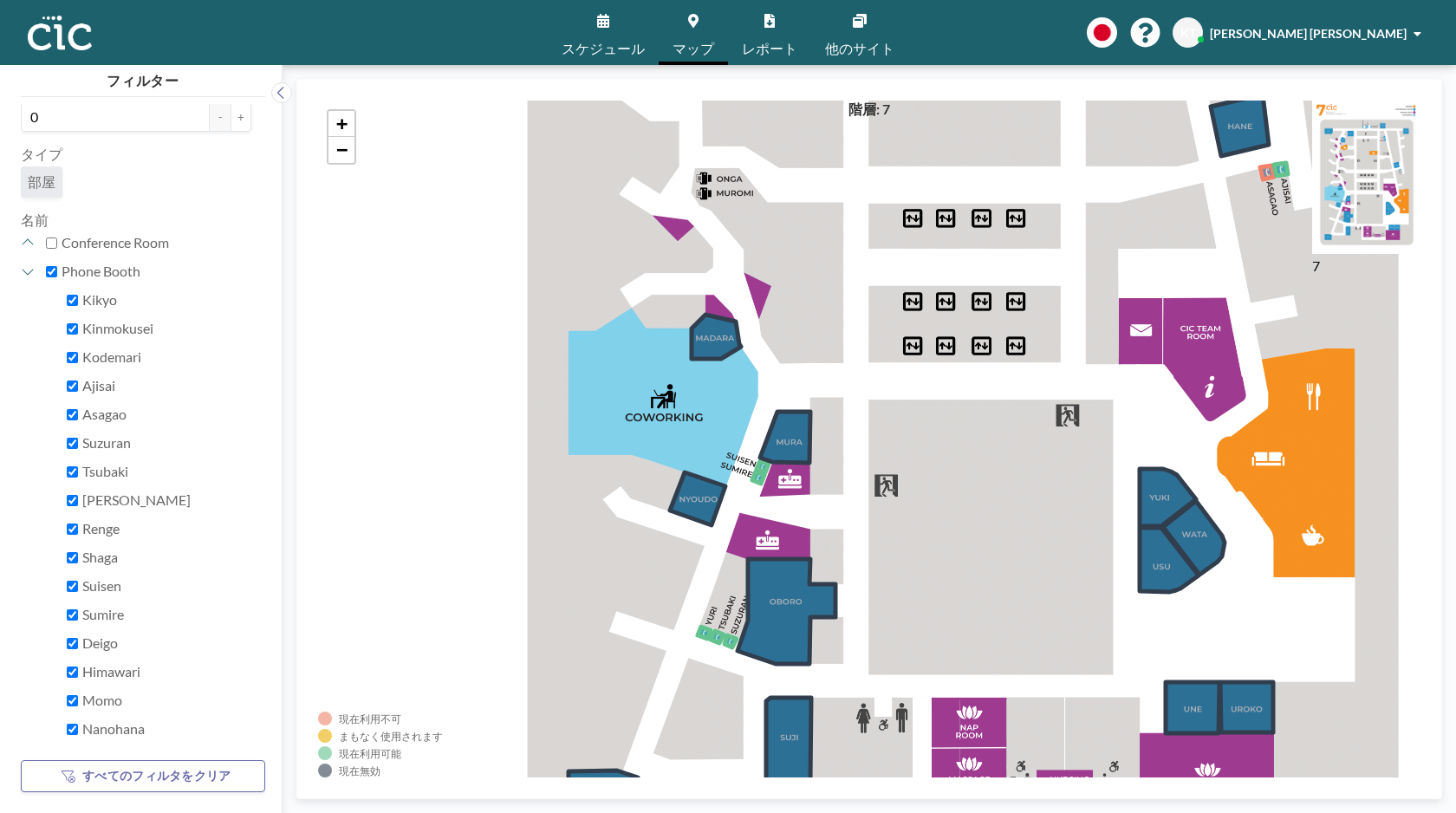
click at [82, 270] on label "Phone Booth" at bounding box center [157, 272] width 190 height 18
click at [57, 270] on input "Phone Booth" at bounding box center [51, 272] width 11 height 12
checkbox input "false"
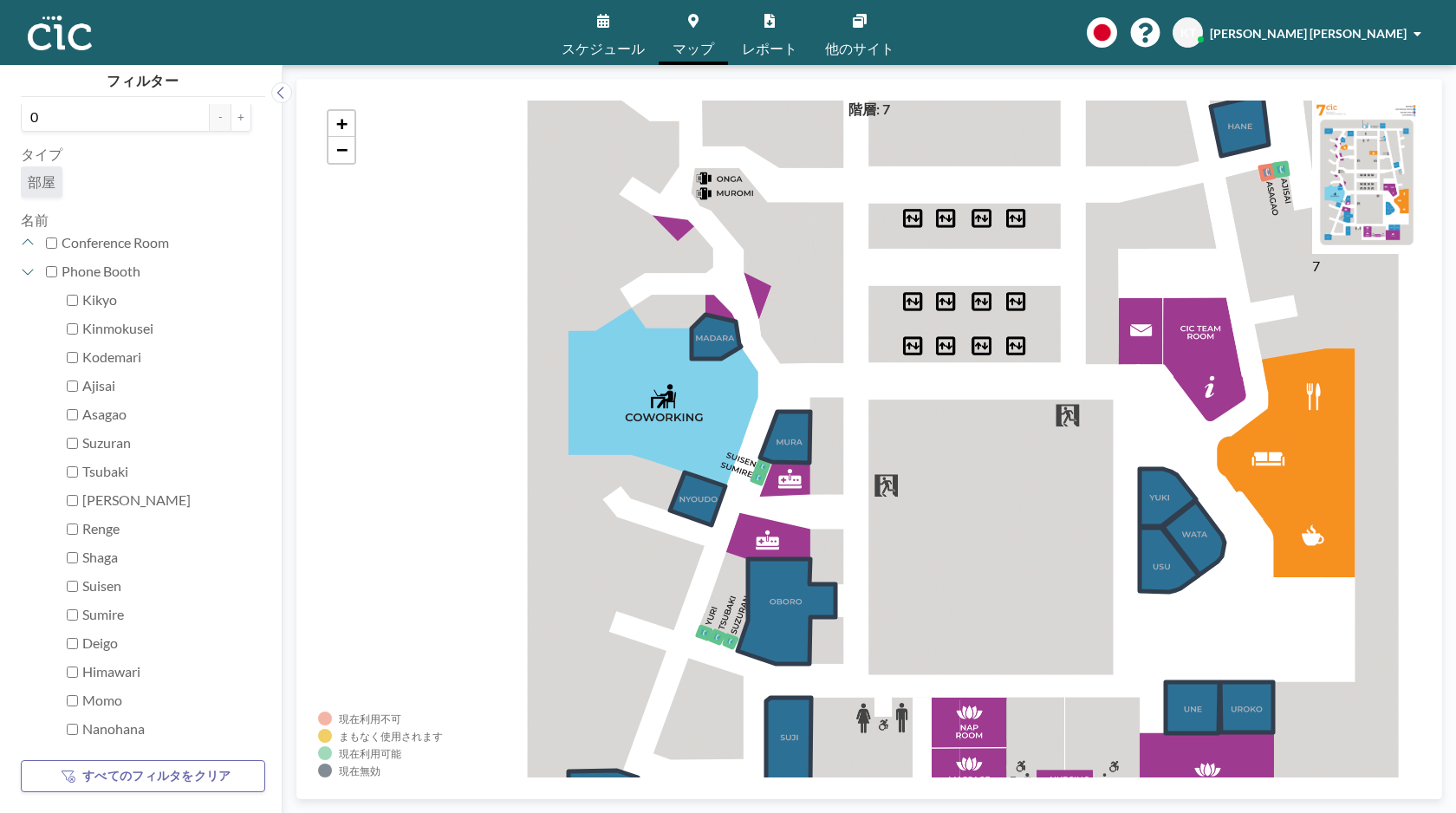
checkbox input "false"
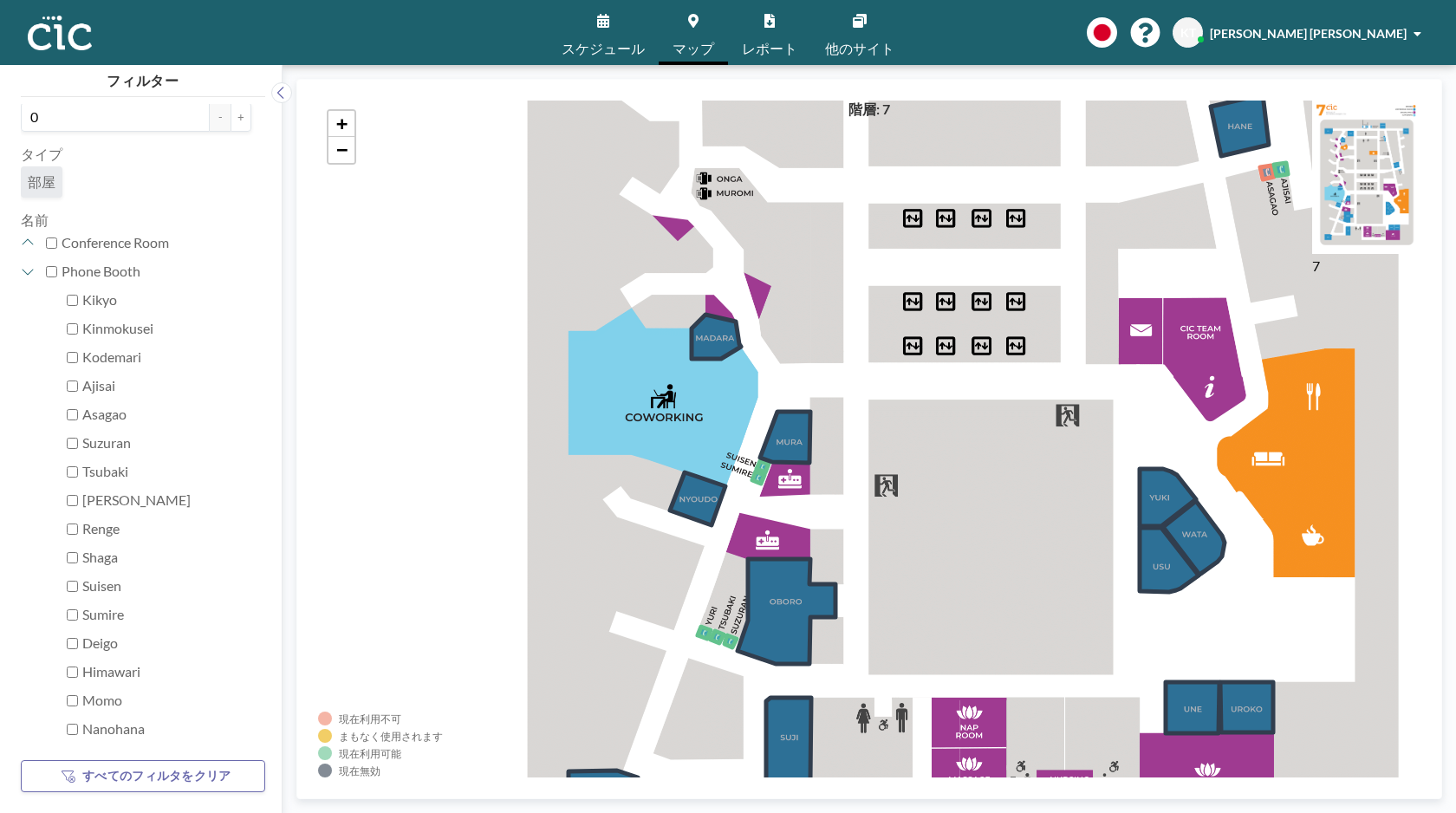
checkbox input "false"
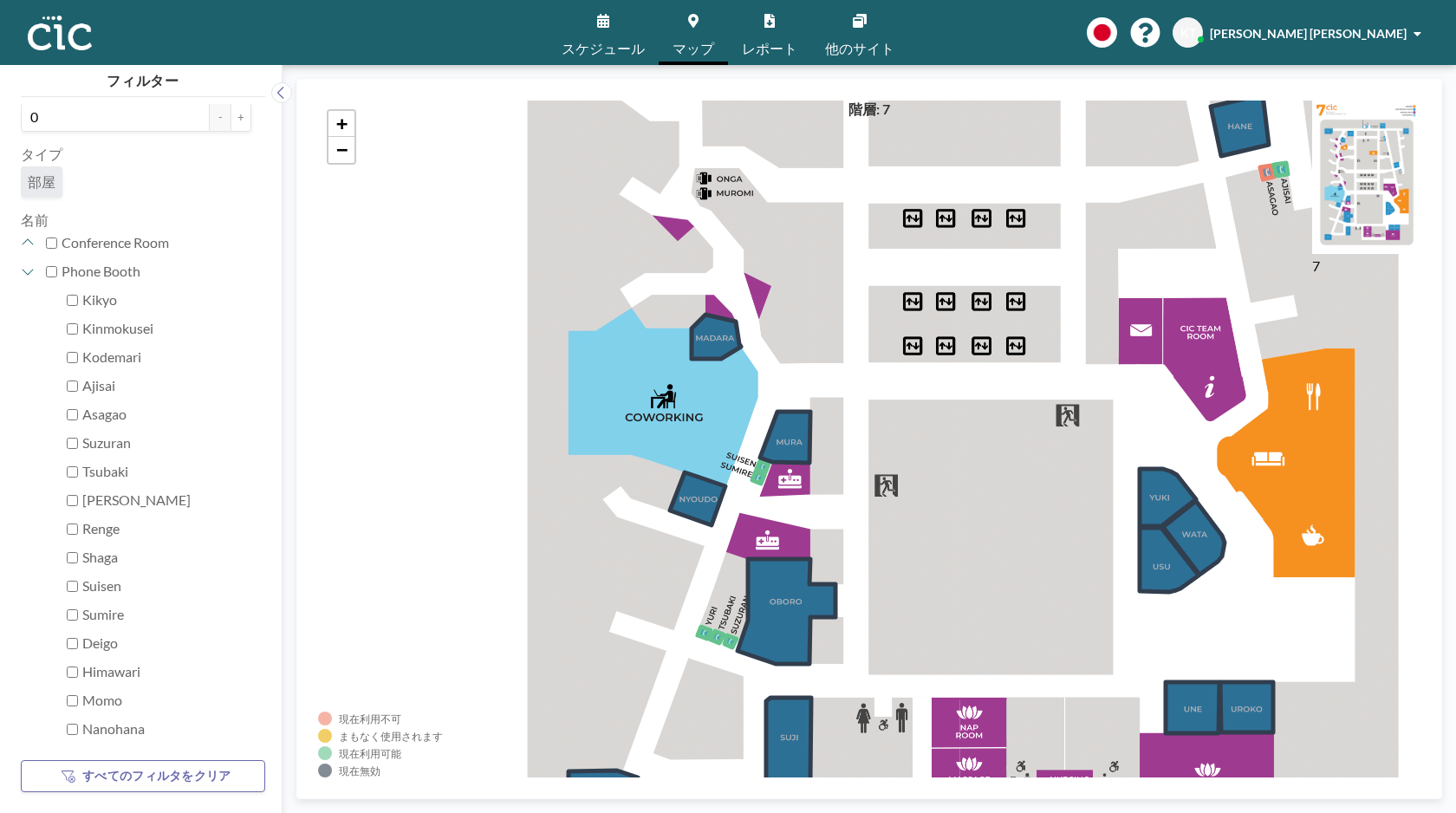
checkbox input "false"
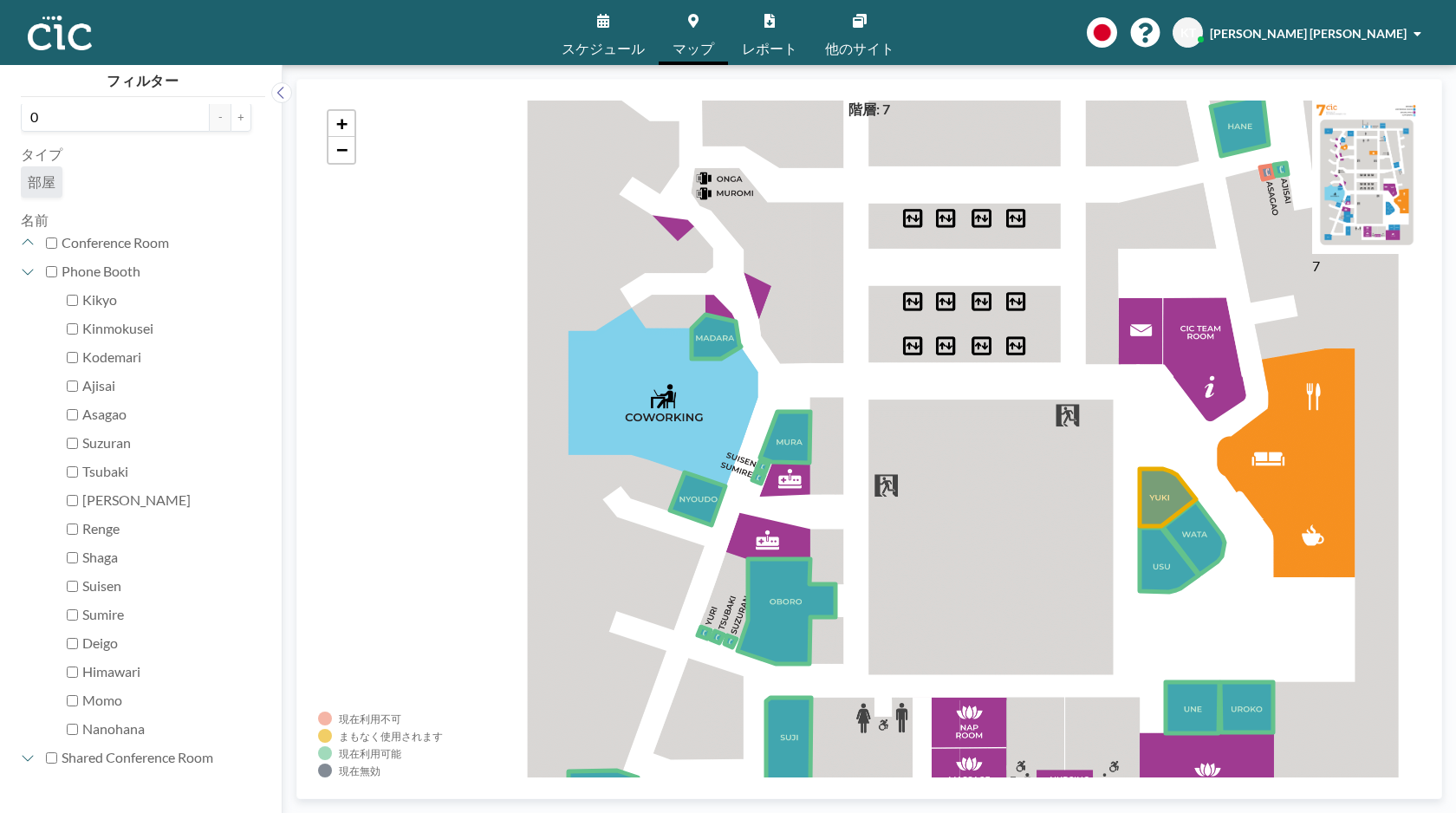
click at [59, 270] on div "Phone Booth" at bounding box center [146, 272] width 210 height 28
click at [50, 271] on input "Phone Booth" at bounding box center [51, 272] width 11 height 12
checkbox input "true"
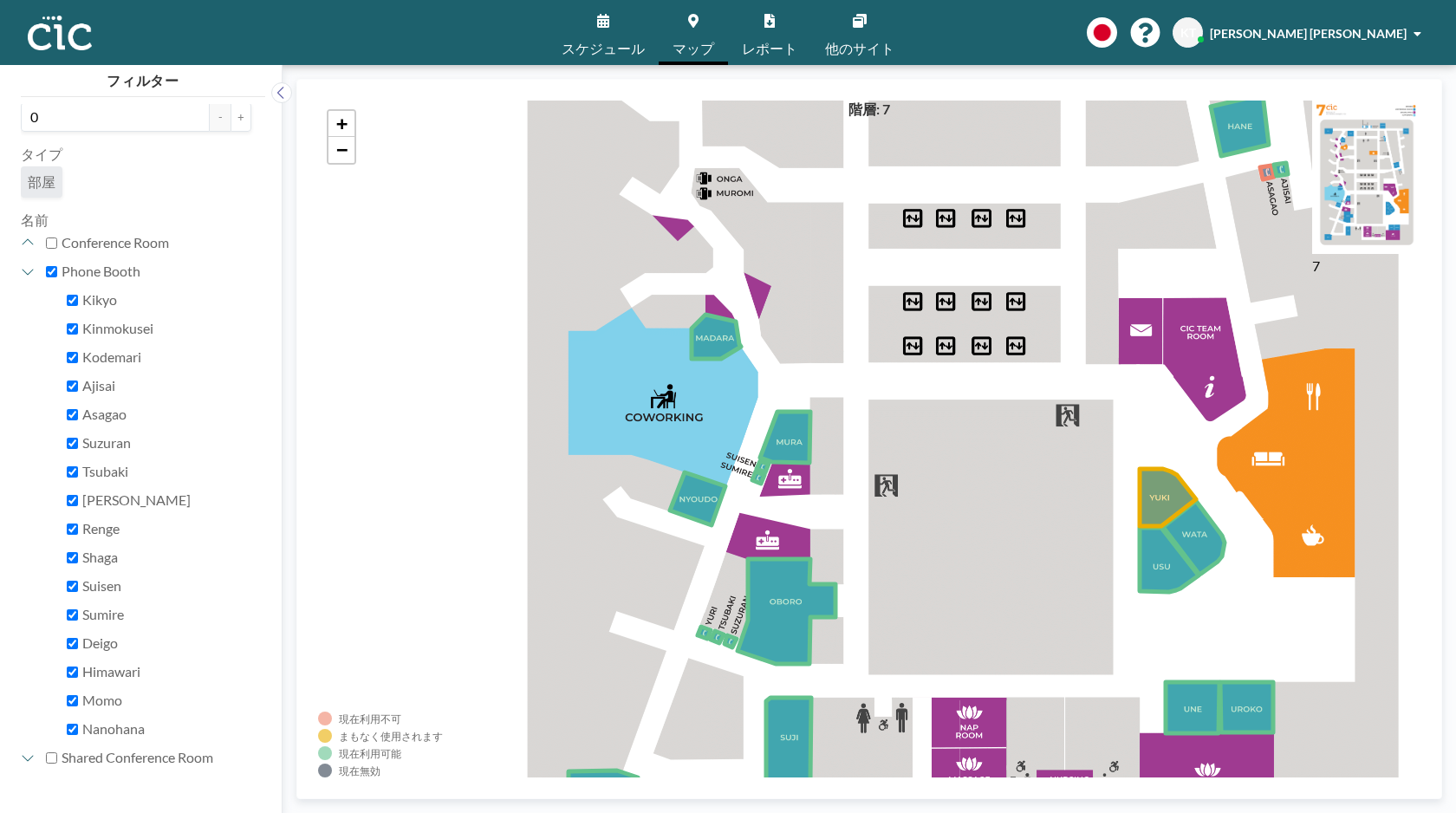
checkbox input "true"
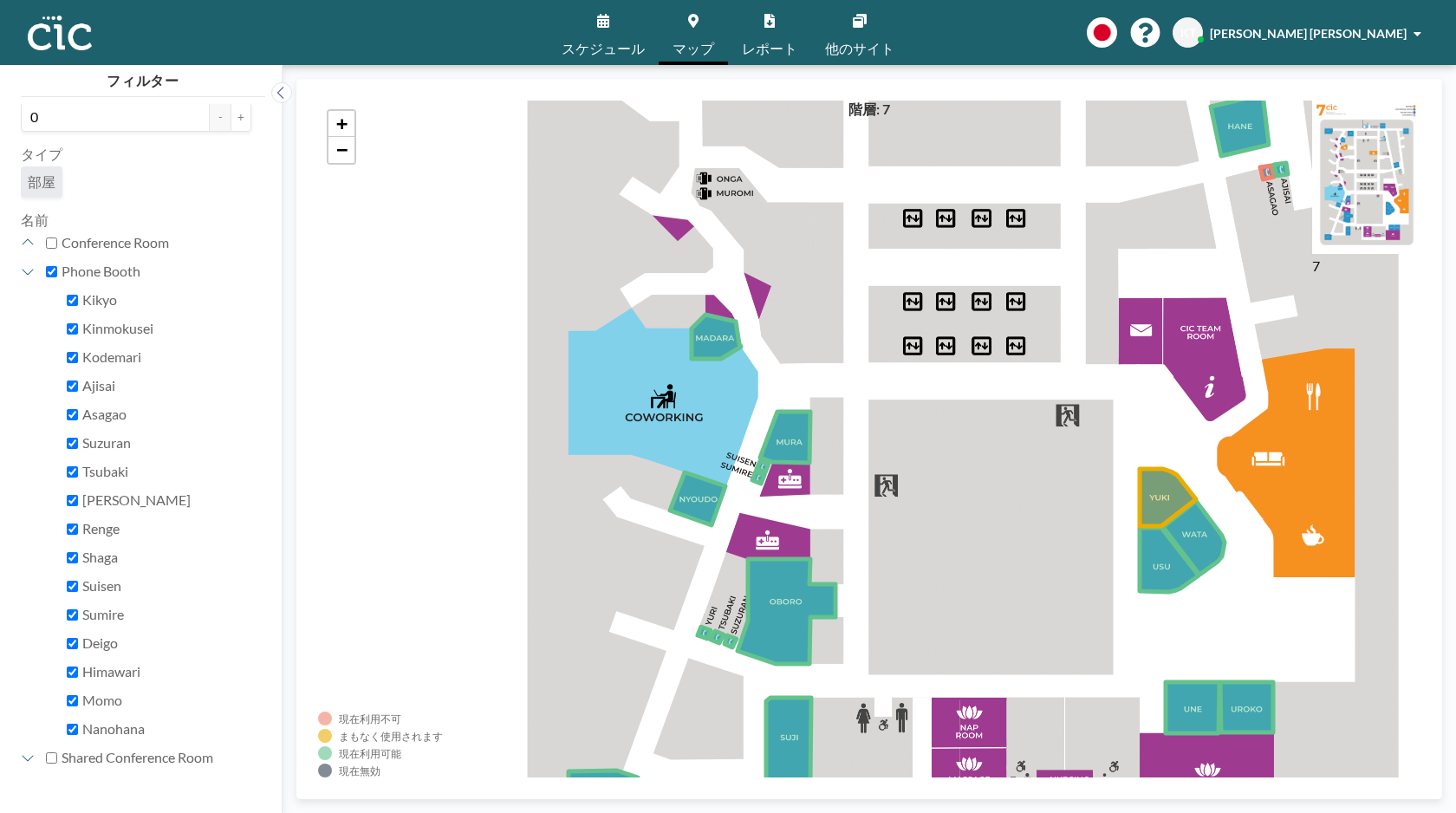
checkbox input "true"
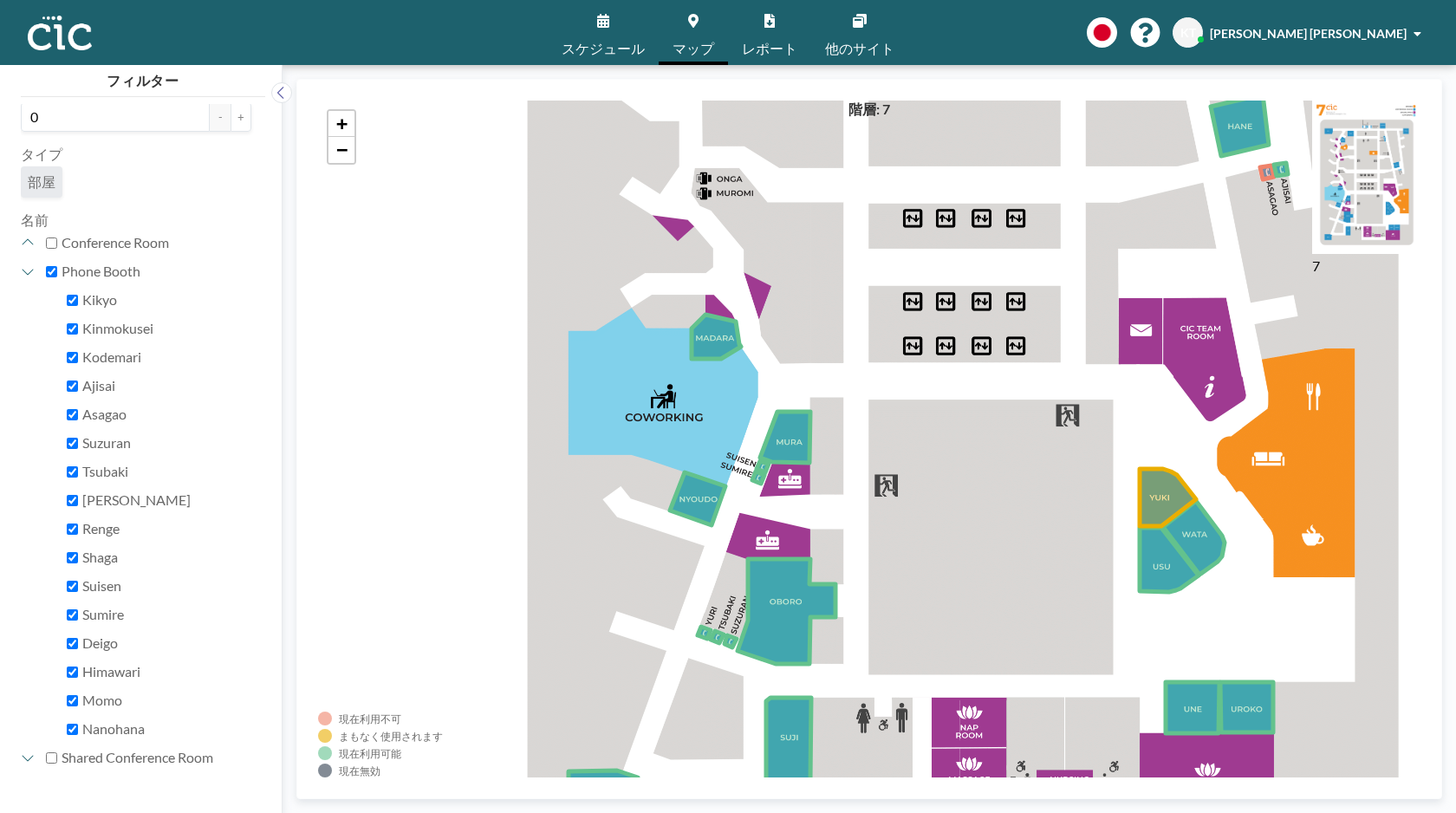
checkbox input "true"
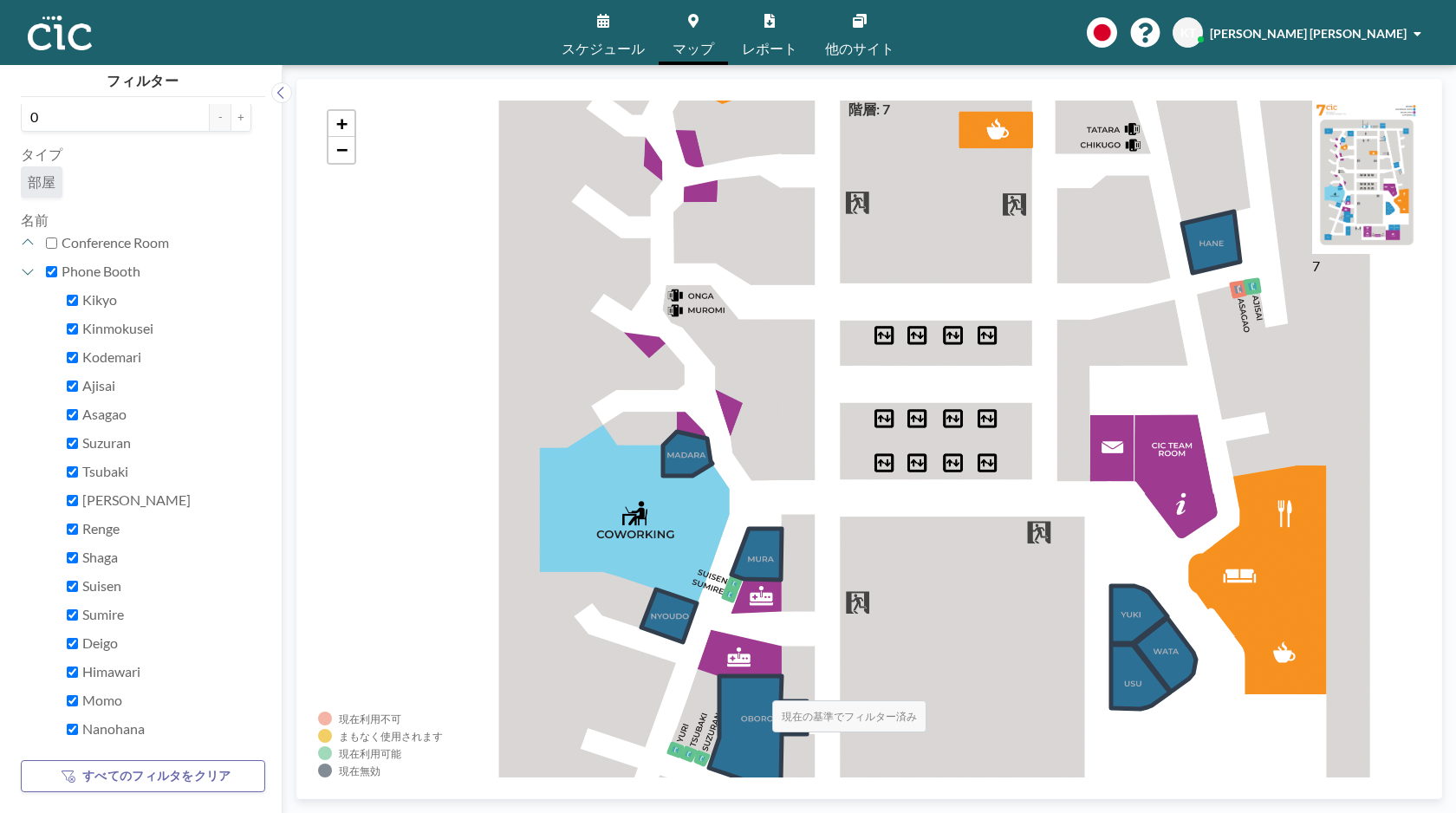
drag, startPoint x: 784, startPoint y: 566, endPoint x: 754, endPoint y: 685, distance: 122.7
click at [754, 685] on icon at bounding box center [757, 728] width 98 height 105
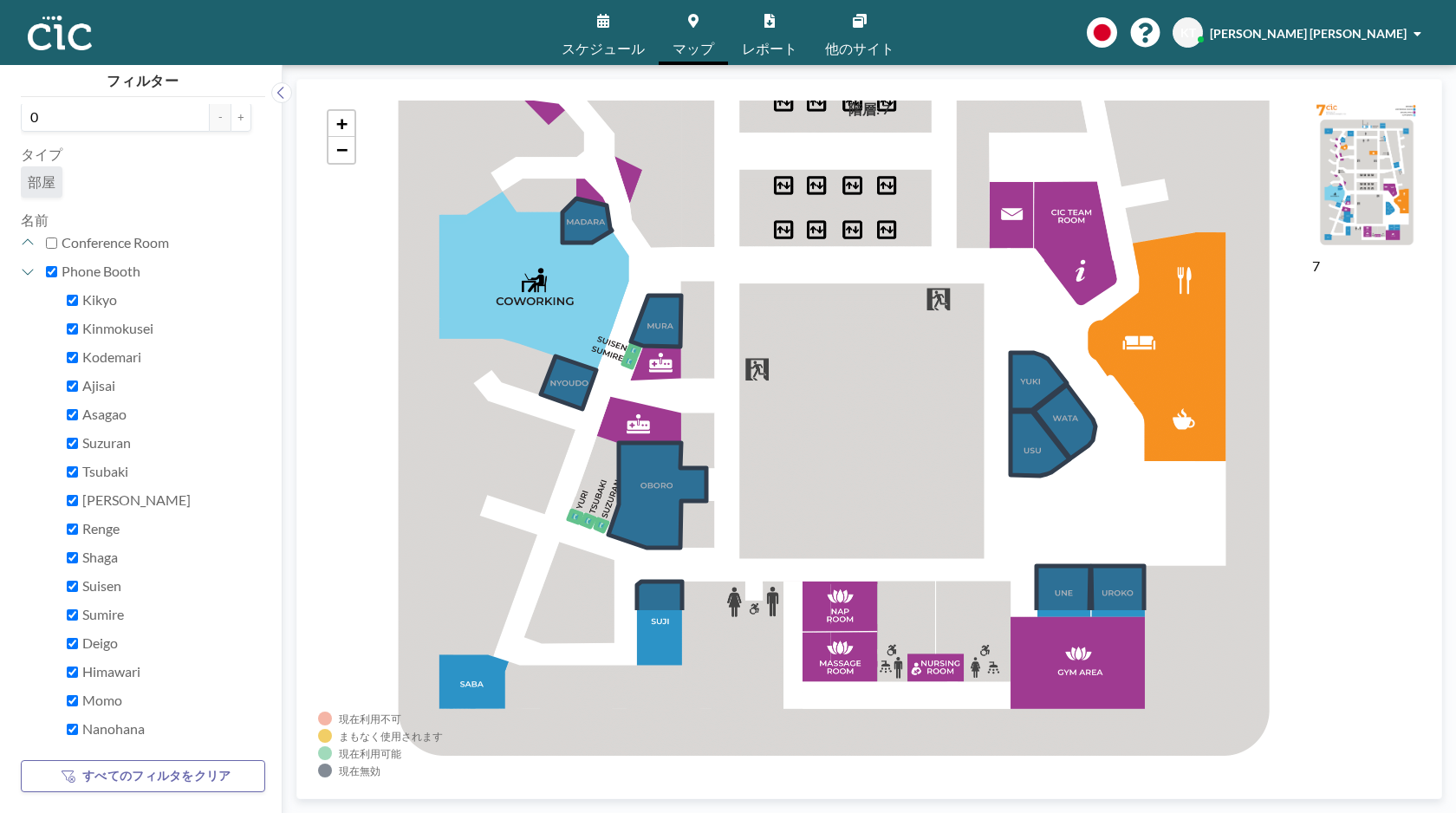
drag, startPoint x: 808, startPoint y: 405, endPoint x: 595, endPoint y: 640, distance: 317.2
click at [595, 640] on div "+ −" at bounding box center [870, 439] width 1102 height 677
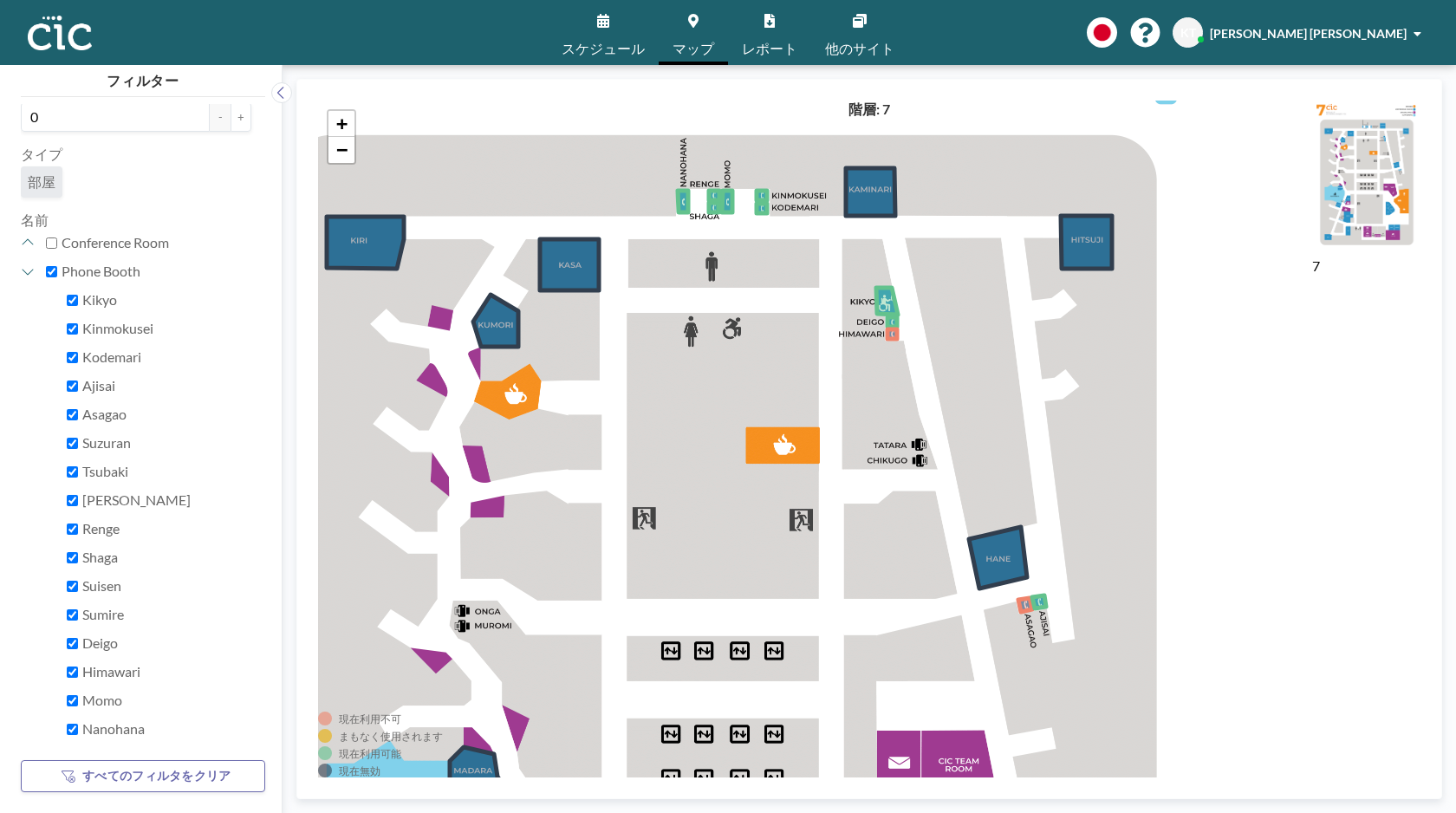
drag, startPoint x: 758, startPoint y: 159, endPoint x: 758, endPoint y: 236, distance: 77.0
click at [758, 236] on div "+ −" at bounding box center [870, 439] width 1102 height 677
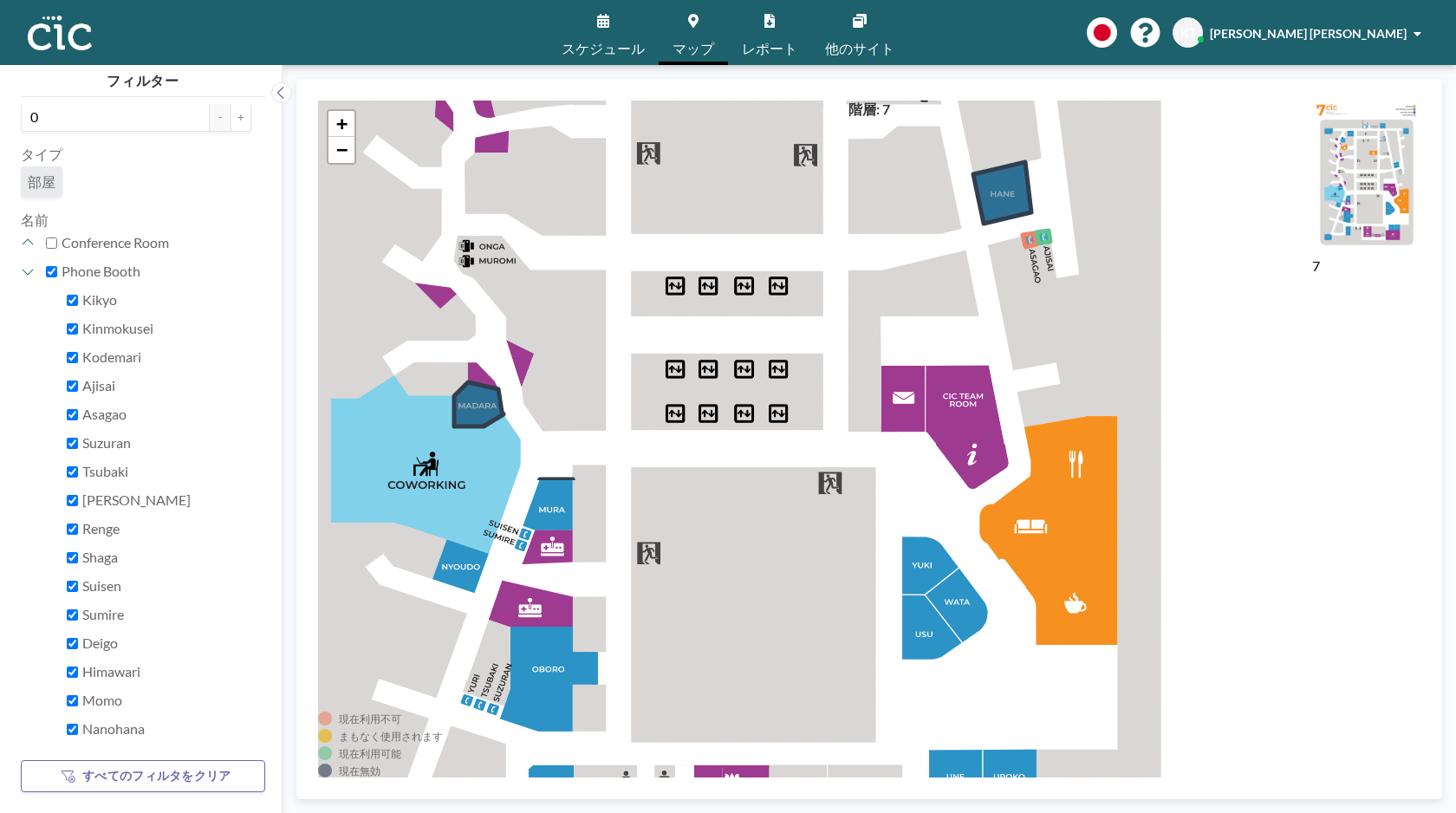
drag, startPoint x: 699, startPoint y: 518, endPoint x: 703, endPoint y: 150, distance: 368.0
click at [703, 152] on div "+ −" at bounding box center [870, 439] width 1102 height 677
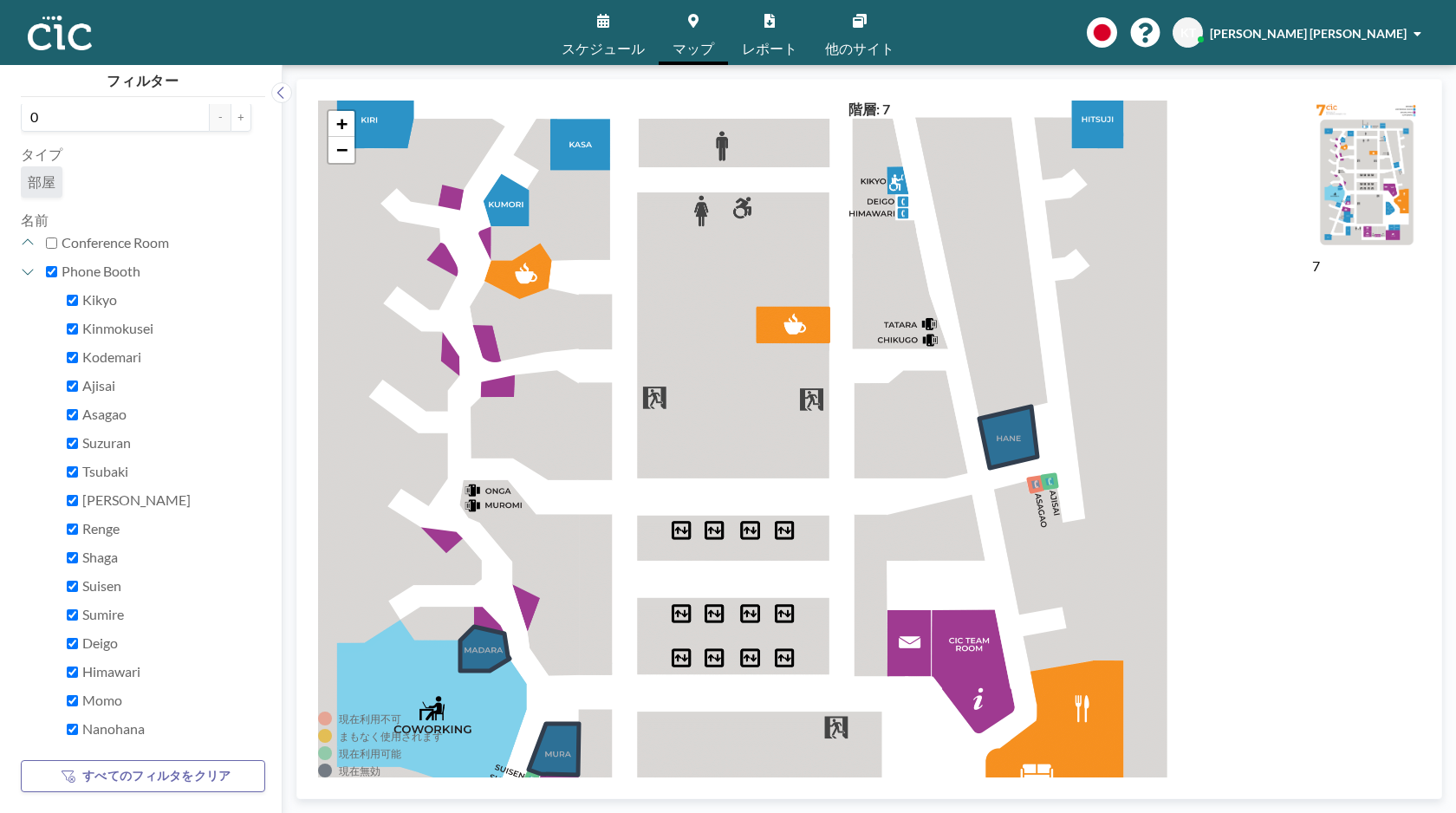
drag, startPoint x: 788, startPoint y: 319, endPoint x: 793, endPoint y: 564, distance: 245.1
click at [793, 564] on div "+ −" at bounding box center [870, 439] width 1102 height 677
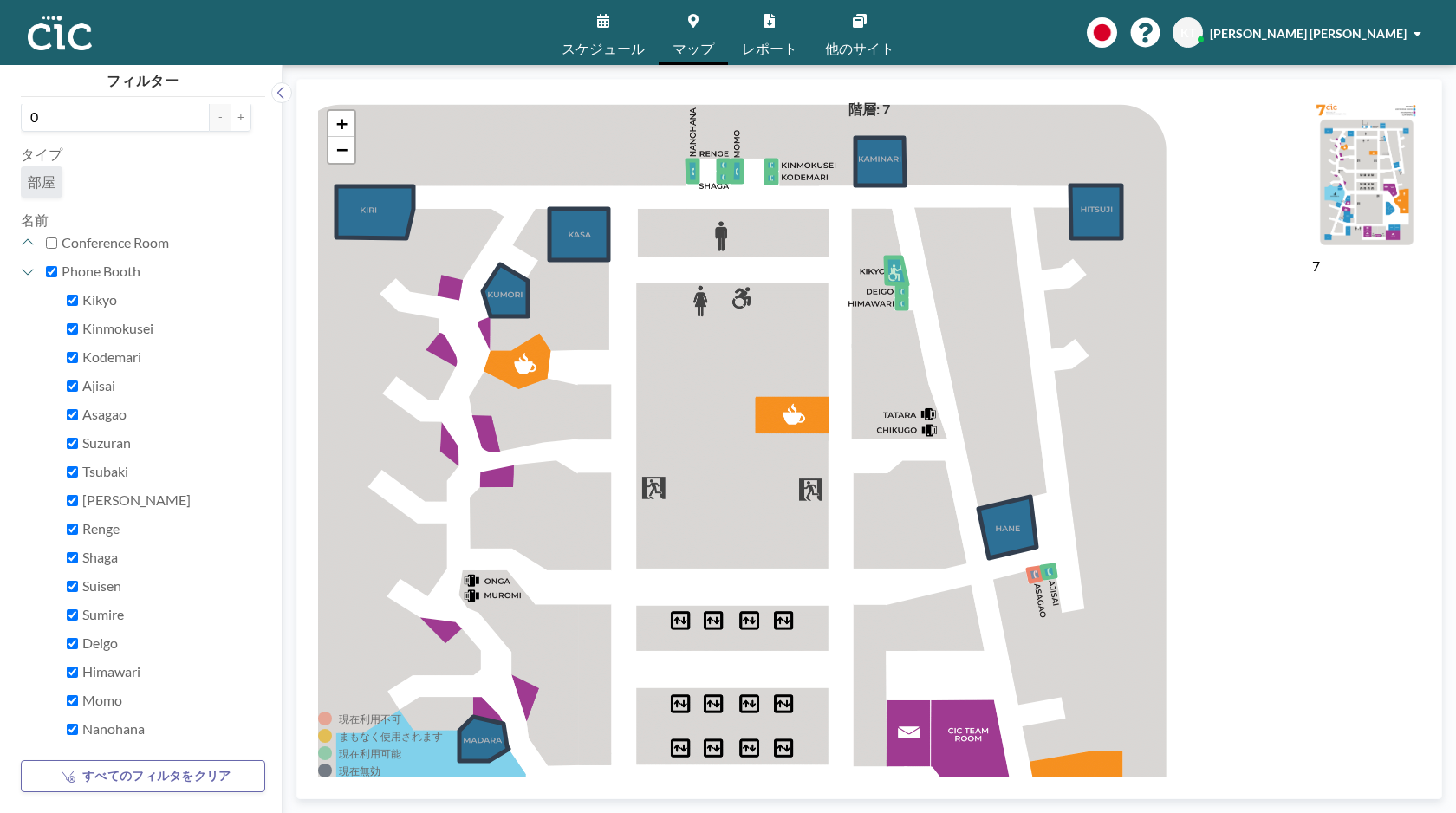
drag, startPoint x: 790, startPoint y: 556, endPoint x: 789, endPoint y: 646, distance: 90.0
click at [789, 646] on div "+ −" at bounding box center [870, 439] width 1102 height 677
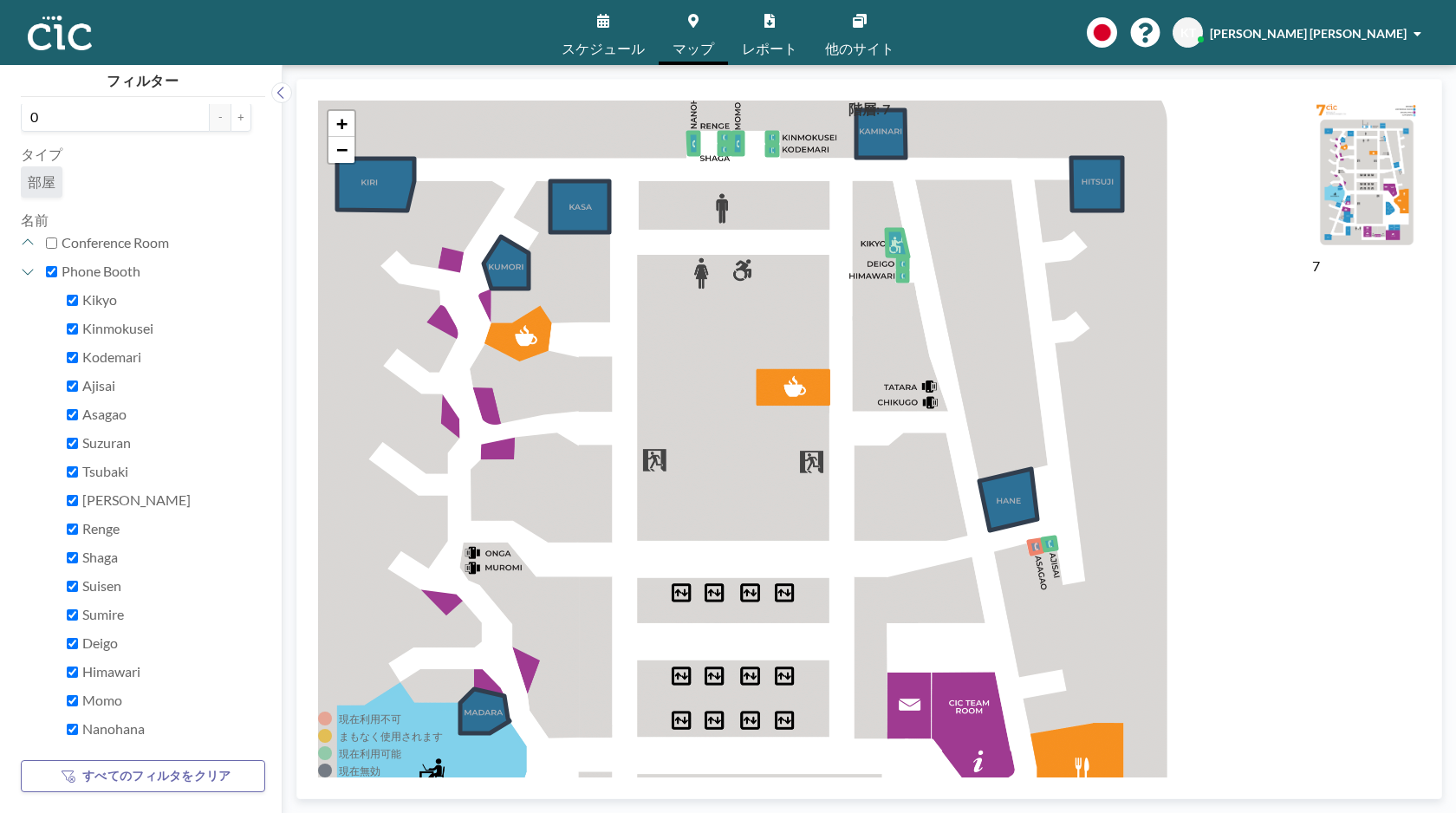
drag, startPoint x: 809, startPoint y: 675, endPoint x: 812, endPoint y: 626, distance: 49.1
click at [811, 640] on div "+ −" at bounding box center [870, 439] width 1102 height 677
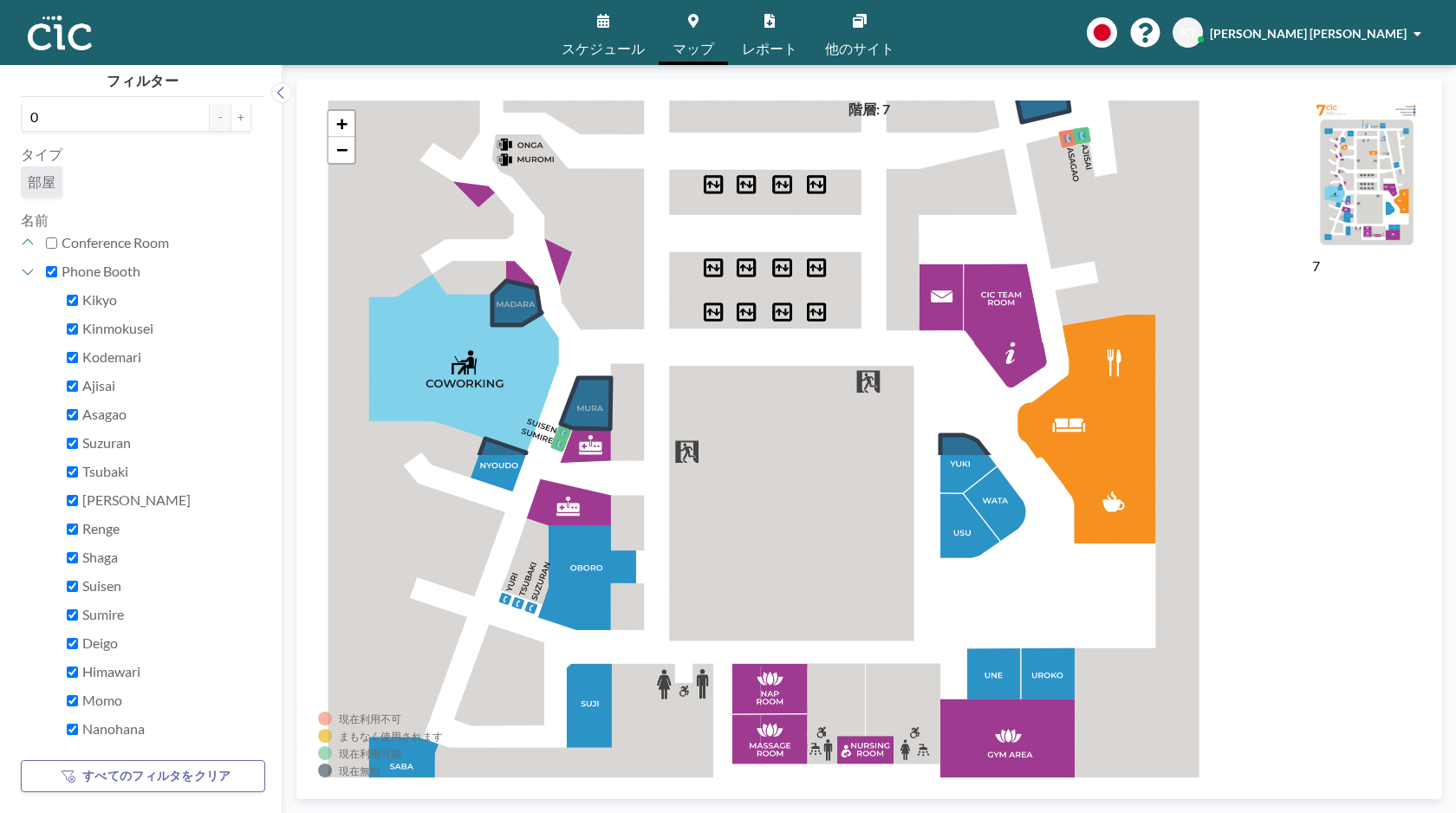
drag, startPoint x: 791, startPoint y: 667, endPoint x: 824, endPoint y: 253, distance: 415.3
click at [824, 254] on div "+ −" at bounding box center [870, 439] width 1102 height 677
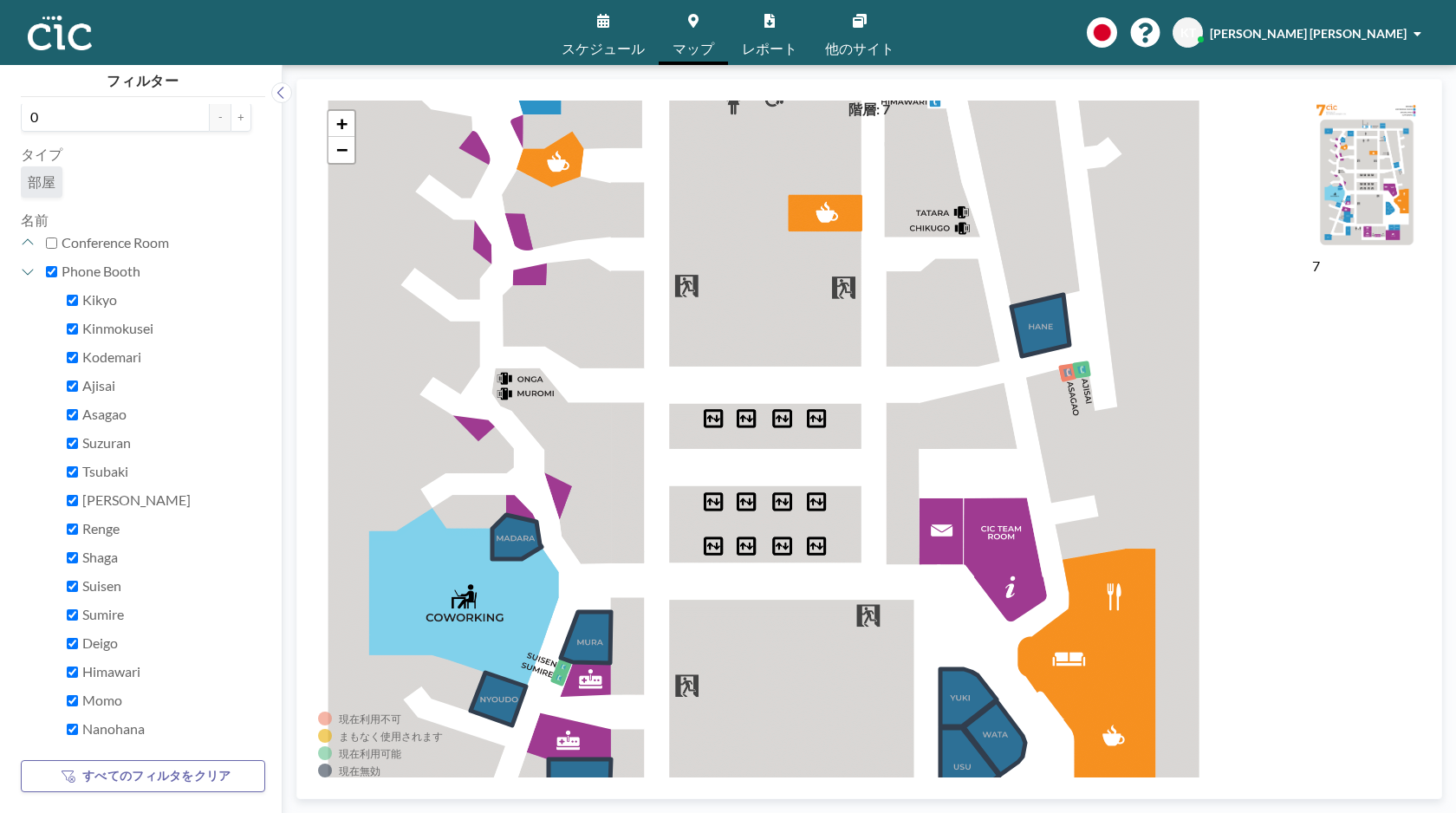
drag, startPoint x: 818, startPoint y: 466, endPoint x: 814, endPoint y: 732, distance: 266.0
click at [814, 734] on div "+ −" at bounding box center [870, 439] width 1102 height 677
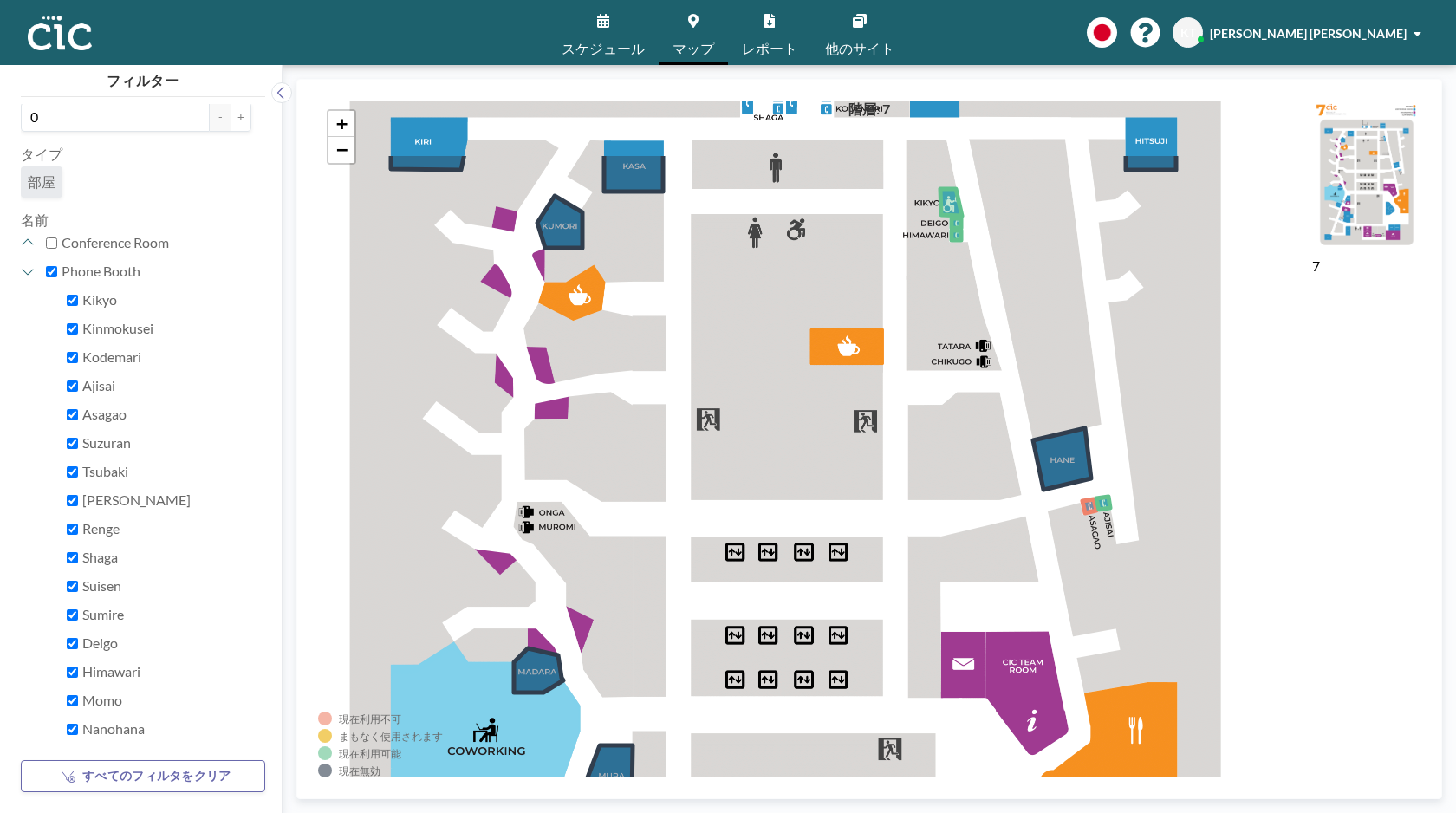
drag, startPoint x: 784, startPoint y: 493, endPoint x: 806, endPoint y: 617, distance: 125.9
click at [806, 617] on div "+ −" at bounding box center [870, 439] width 1102 height 677
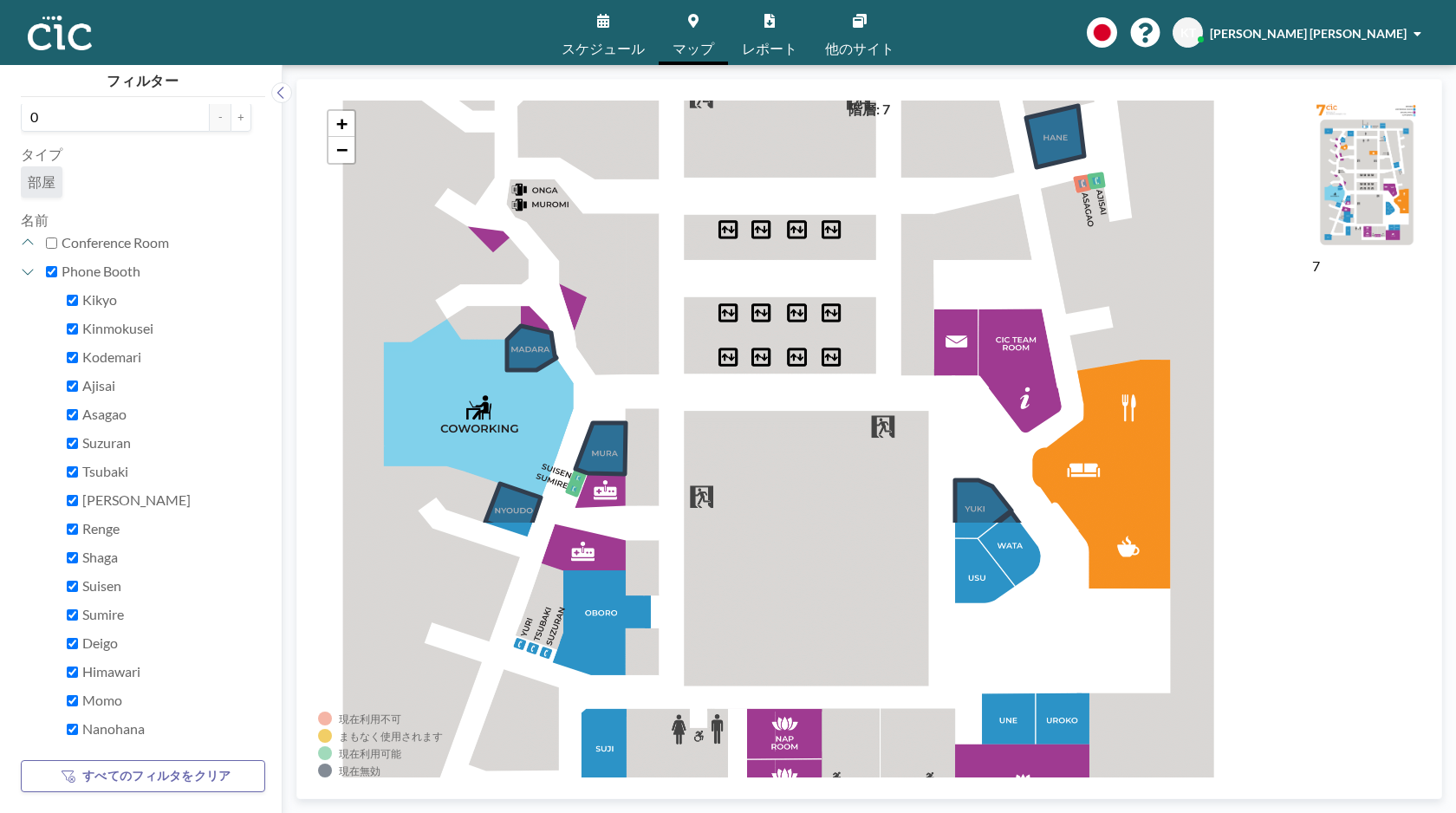
drag, startPoint x: 831, startPoint y: 694, endPoint x: 817, endPoint y: 349, distance: 345.3
click at [817, 350] on div "+ −" at bounding box center [870, 439] width 1102 height 677
